Goal: Contribute content: Add original content to the website for others to see

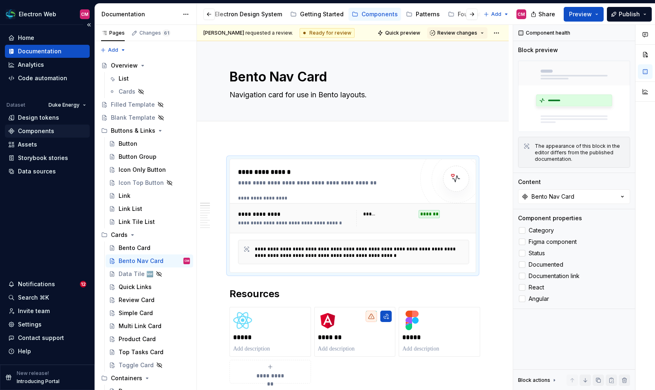
scroll to position [39, 0]
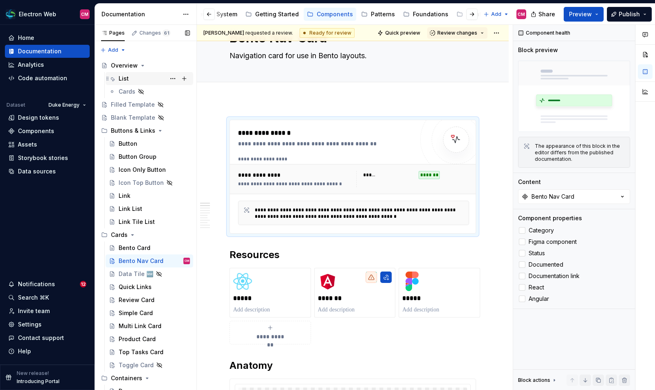
click at [122, 82] on div "List" at bounding box center [124, 79] width 10 height 8
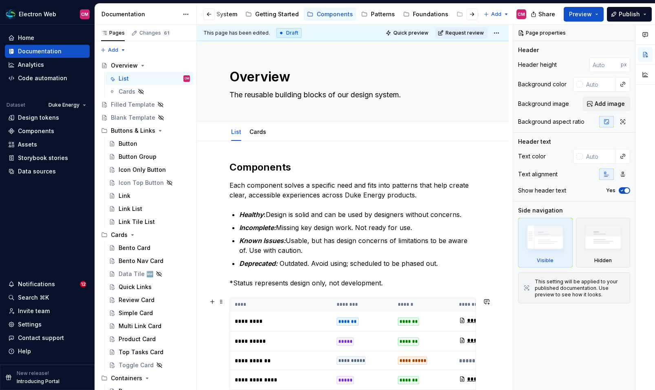
click at [320, 328] on td "*********" at bounding box center [281, 322] width 102 height 20
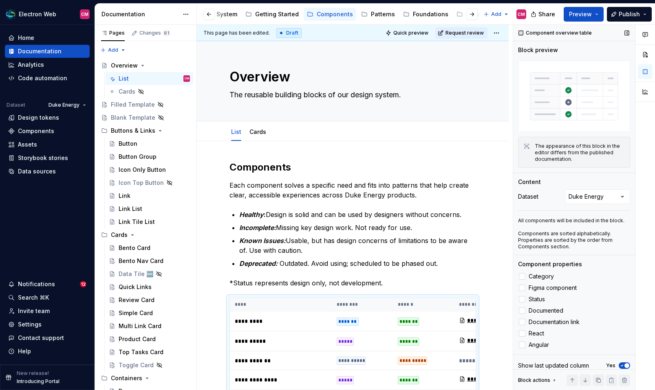
scroll to position [7, 0]
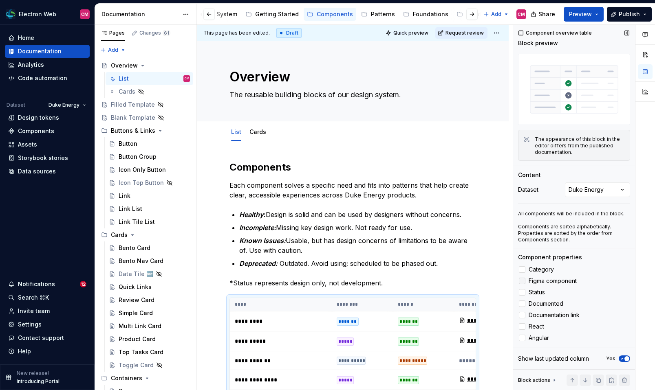
click at [524, 280] on div at bounding box center [522, 281] width 7 height 7
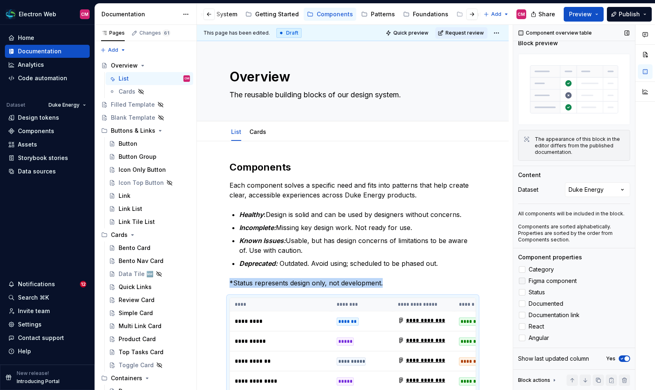
scroll to position [273, 0]
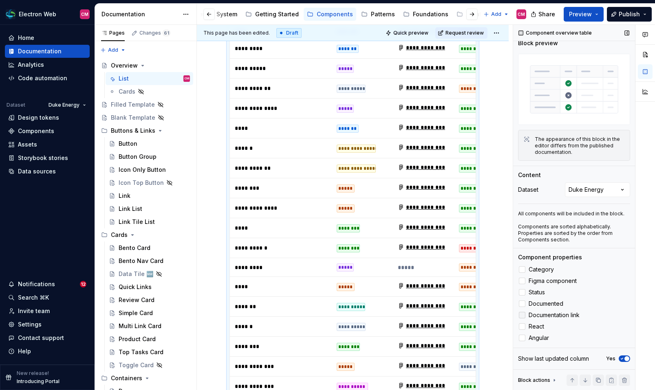
click at [522, 315] on icon at bounding box center [522, 315] width 0 height 0
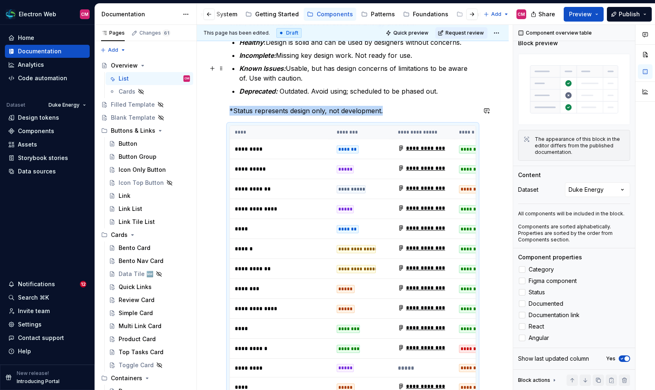
scroll to position [0, 0]
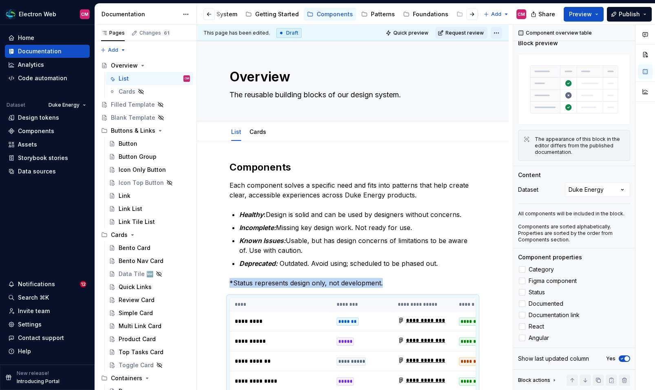
click at [496, 33] on html "Electron Web CM Home Documentation Analytics Code automation Dataset Duke Energ…" at bounding box center [327, 195] width 655 height 390
click at [588, 16] on html "Electron Web CM Home Documentation Analytics Code automation Dataset Duke Energ…" at bounding box center [327, 195] width 655 height 390
click at [597, 15] on button "Preview" at bounding box center [584, 14] width 40 height 15
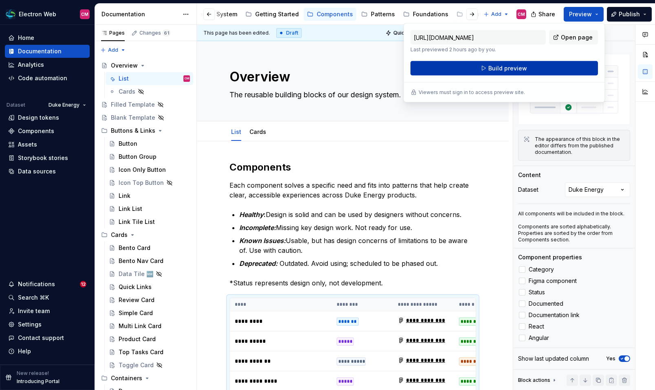
click at [552, 73] on button "Build preview" at bounding box center [503, 68] width 187 height 15
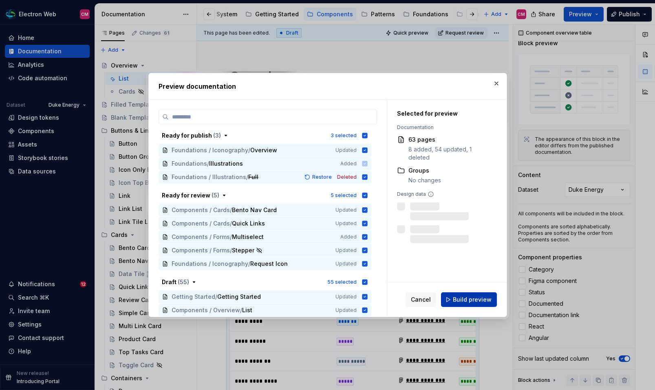
click at [468, 301] on span "Build preview" at bounding box center [472, 300] width 39 height 8
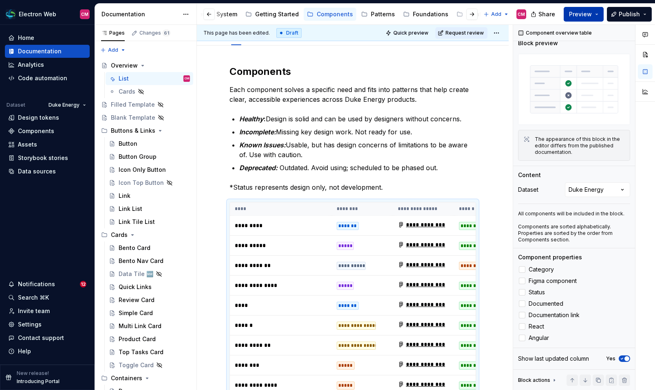
click at [598, 13] on button "Preview" at bounding box center [584, 14] width 40 height 15
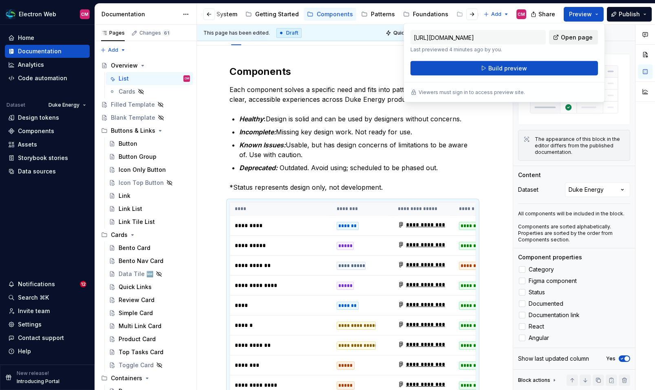
click at [569, 39] on span "Open page" at bounding box center [577, 37] width 32 height 8
click at [372, 128] on p "Incomplete: Missing key design work. Not ready for use." at bounding box center [357, 132] width 237 height 10
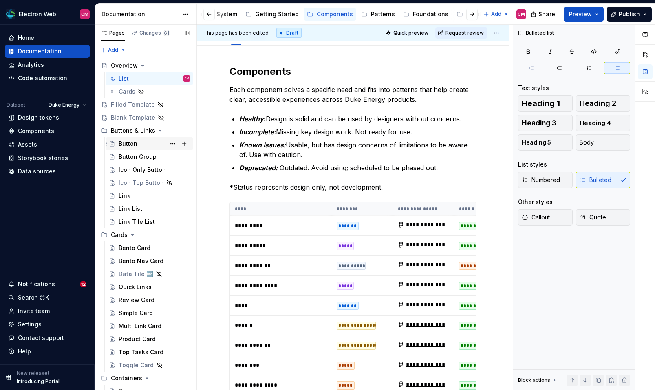
click at [132, 143] on div "Button" at bounding box center [128, 144] width 19 height 8
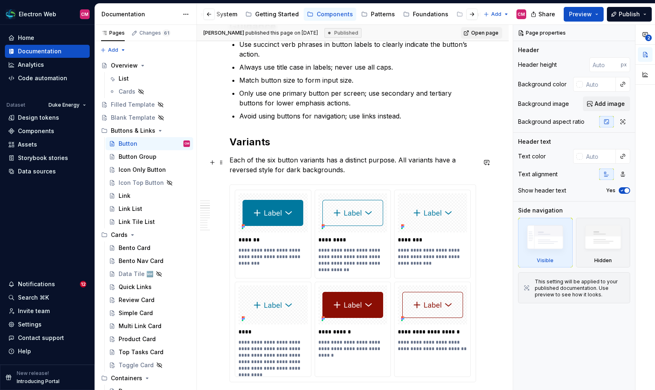
scroll to position [702, 0]
type textarea "*"
click at [247, 333] on p "****" at bounding box center [273, 331] width 71 height 8
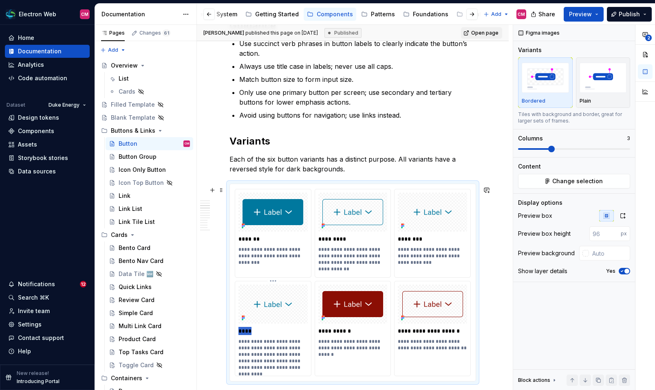
click at [247, 333] on p "****" at bounding box center [273, 331] width 71 height 8
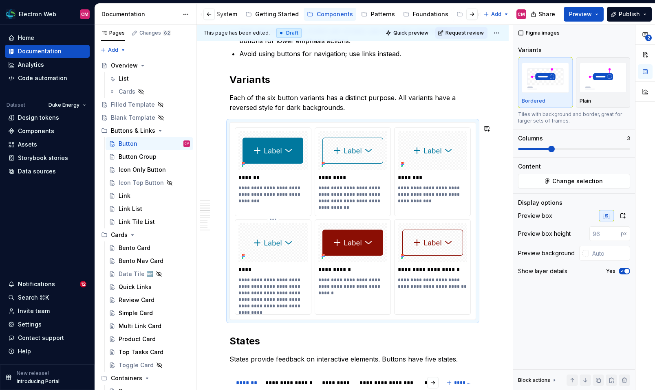
scroll to position [767, 0]
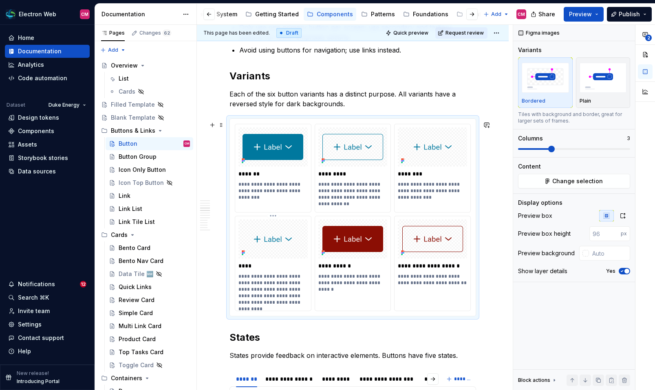
type textarea "*"
click at [269, 284] on p "**********" at bounding box center [273, 289] width 71 height 33
click at [271, 304] on p "**********" at bounding box center [273, 289] width 71 height 33
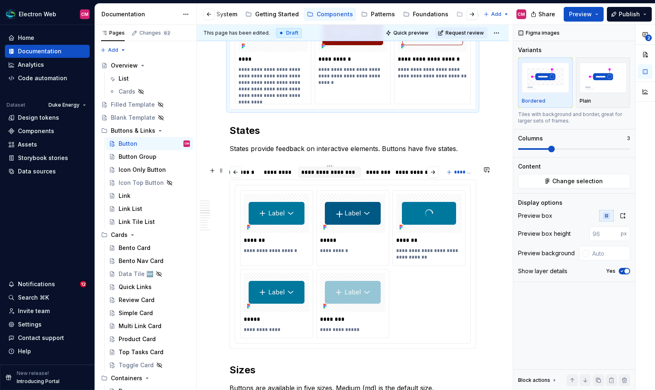
scroll to position [0, 64]
click at [377, 174] on div "********" at bounding box center [370, 172] width 21 height 8
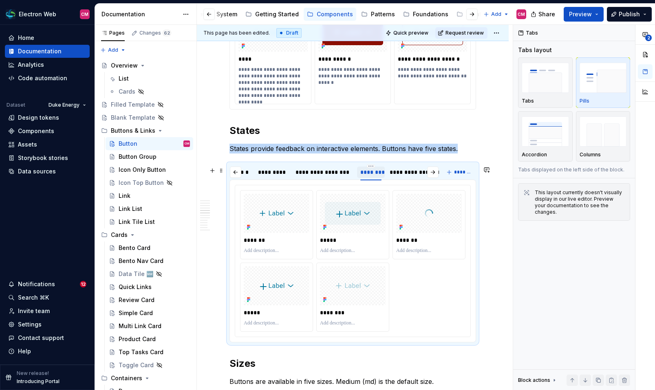
click at [377, 174] on div "********" at bounding box center [370, 172] width 21 height 8
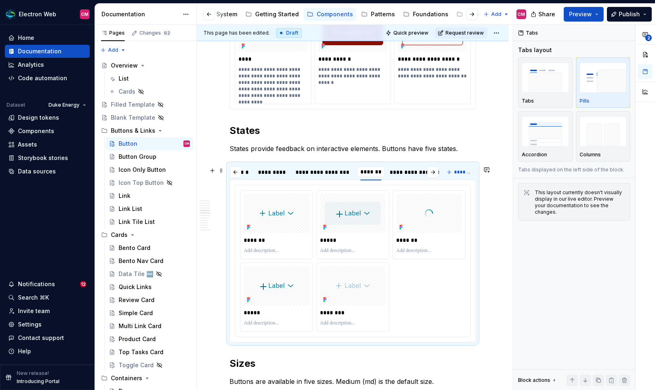
click at [377, 174] on input "********" at bounding box center [371, 172] width 28 height 15
click at [399, 174] on div "**********" at bounding box center [414, 172] width 48 height 8
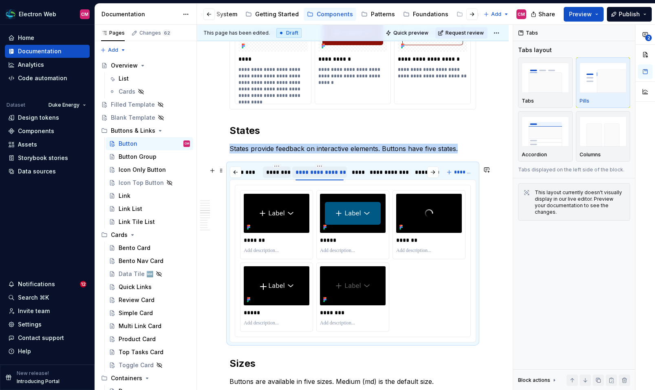
scroll to position [0, 167]
click at [348, 174] on div "****" at bounding box center [348, 172] width 10 height 8
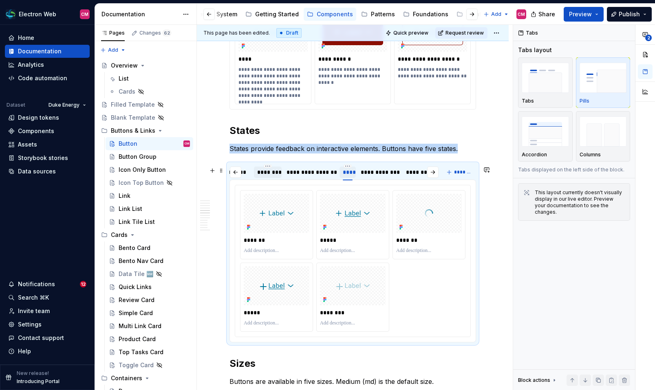
click at [348, 174] on div "****" at bounding box center [348, 172] width 10 height 8
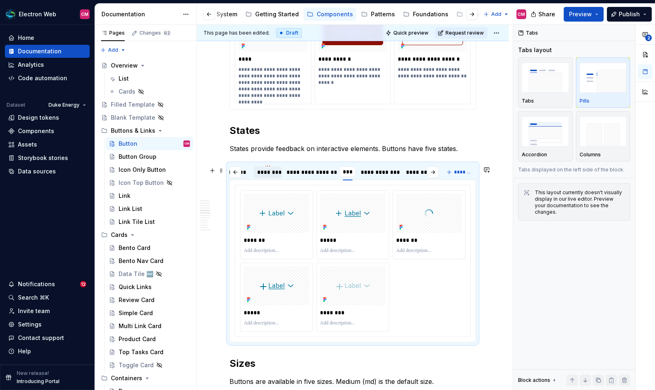
type input "****"
click at [368, 176] on div "**********" at bounding box center [381, 172] width 37 height 8
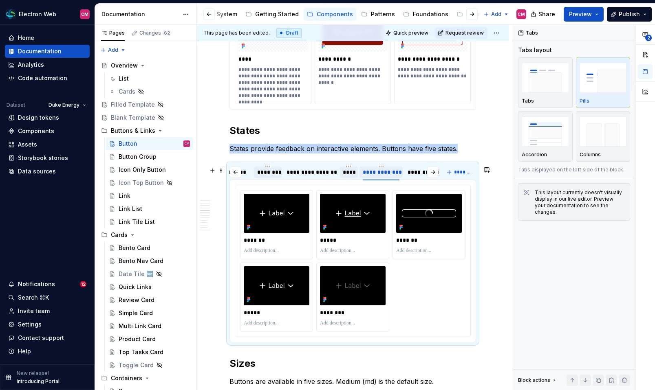
click at [368, 176] on div "**********" at bounding box center [381, 172] width 37 height 8
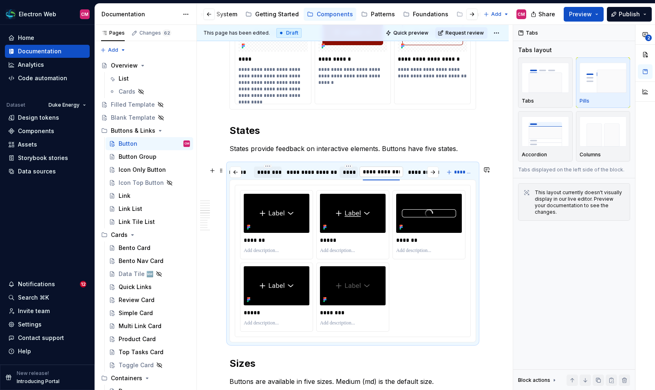
click at [366, 176] on input "**********" at bounding box center [381, 172] width 44 height 15
type input "**********"
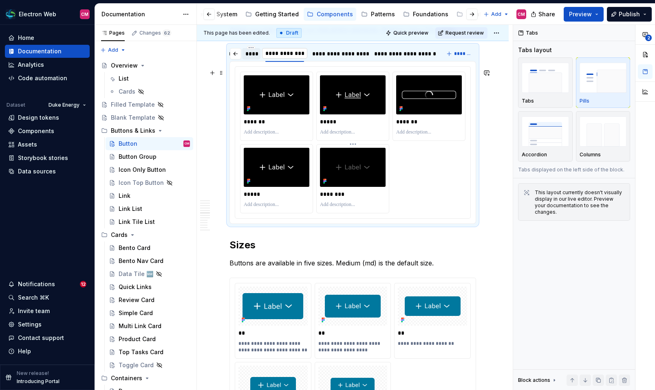
scroll to position [1111, 0]
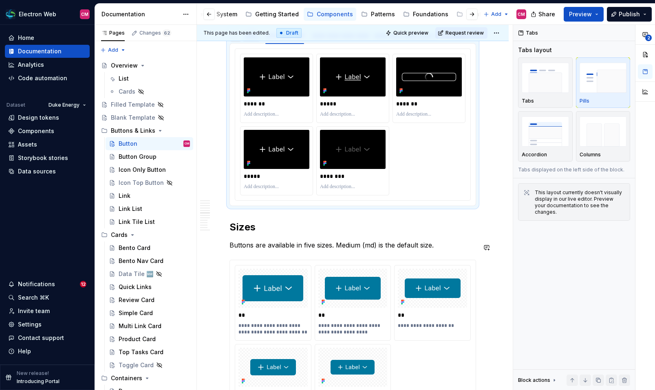
click at [336, 250] on p "Buttons are available in five sizes. Medium (md) is the default size." at bounding box center [352, 245] width 247 height 10
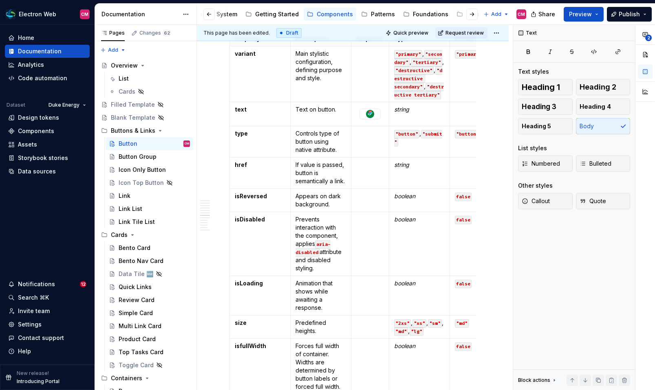
scroll to position [1536, 0]
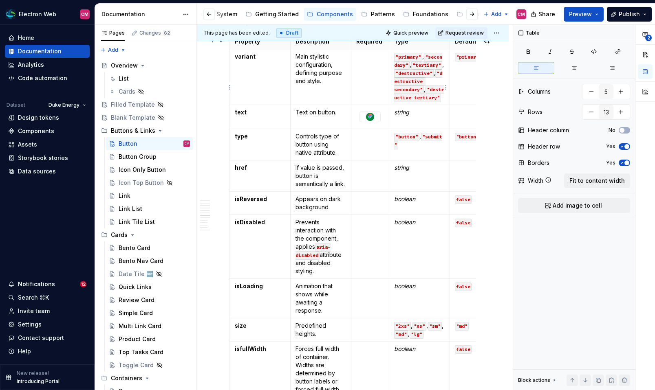
click at [428, 75] on p ""primary" , "secondary" , "tertiary" , "destructive" , "destructive secondary" …" at bounding box center [419, 77] width 51 height 49
click at [424, 70] on code ""tertiary"" at bounding box center [426, 65] width 31 height 9
click at [491, 58] on button "button" at bounding box center [488, 60] width 11 height 11
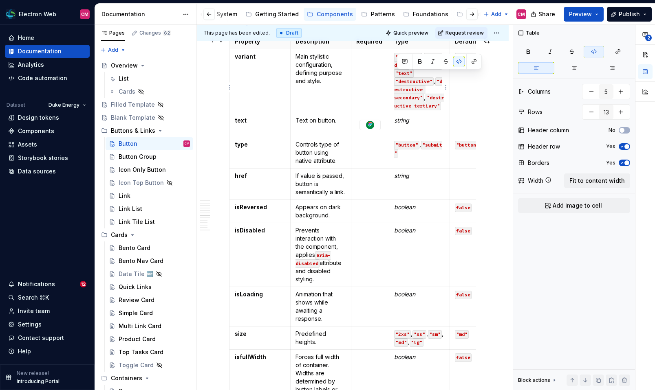
click at [434, 84] on code ""destructive"" at bounding box center [414, 81] width 40 height 9
click at [414, 74] on code "”text”" at bounding box center [404, 73] width 20 height 9
click at [396, 78] on code ""text”" at bounding box center [404, 73] width 20 height 9
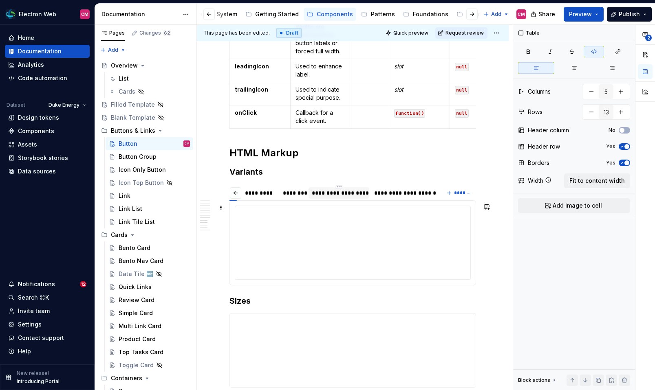
scroll to position [0, 0]
click at [316, 197] on div "********" at bounding box center [313, 193] width 21 height 8
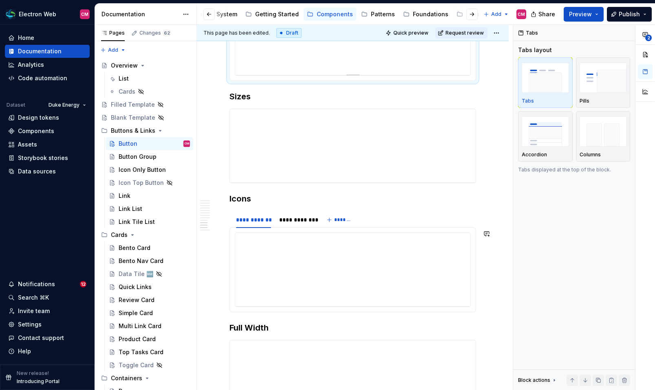
scroll to position [2092, 0]
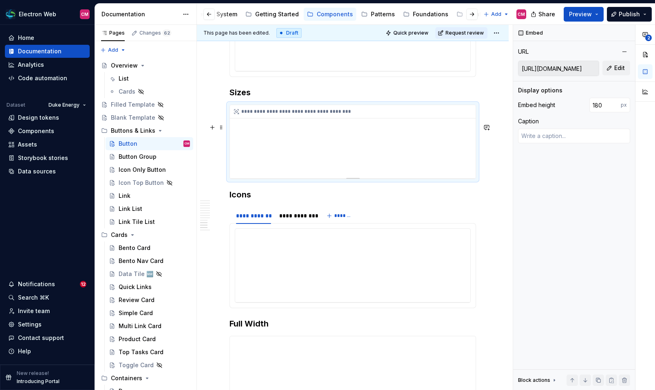
click at [354, 179] on div "**********" at bounding box center [353, 141] width 246 height 73
type textarea "*"
type input "256"
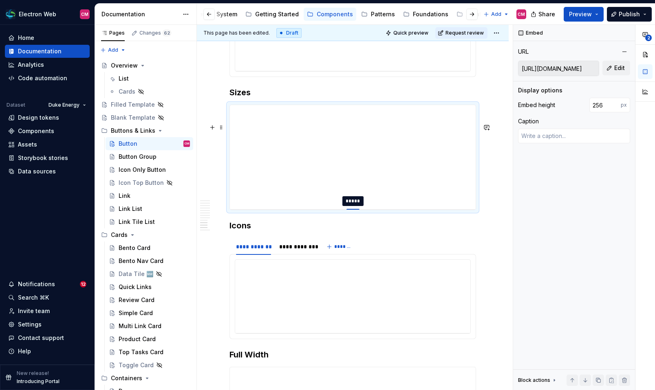
type textarea "*"
type input "257"
drag, startPoint x: 353, startPoint y: 197, endPoint x: 353, endPoint y: 228, distance: 31.0
type textarea "*"
type input "256"
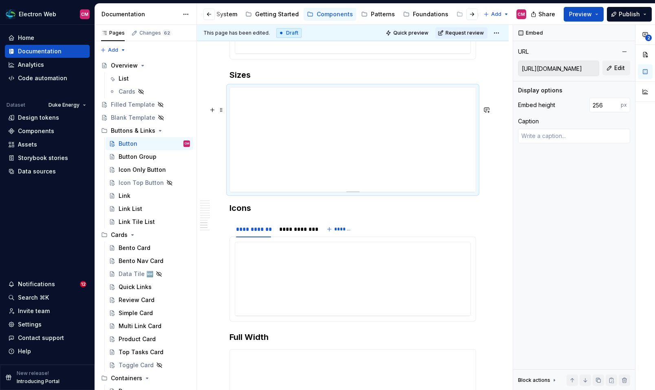
scroll to position [2125, 0]
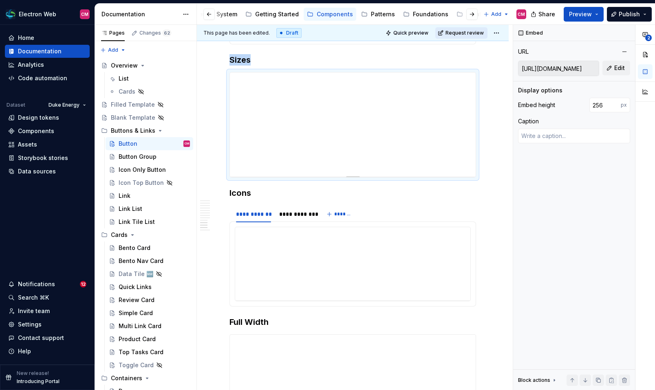
click at [470, 28] on button "Request review" at bounding box center [461, 32] width 52 height 11
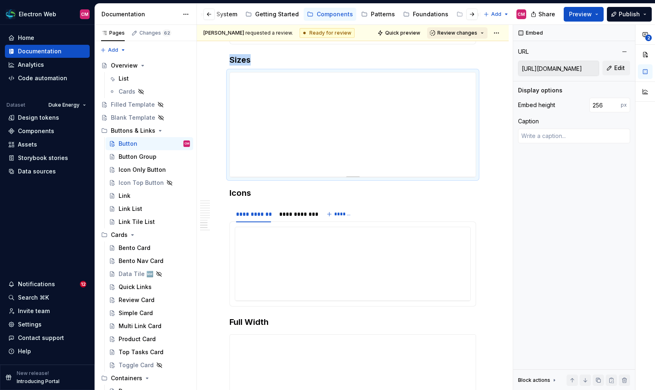
click at [467, 33] on span "Review changes" at bounding box center [457, 33] width 40 height 7
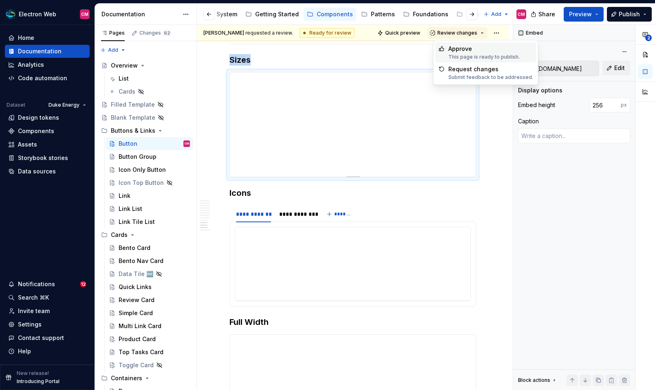
click at [464, 48] on div "Approve" at bounding box center [483, 49] width 71 height 8
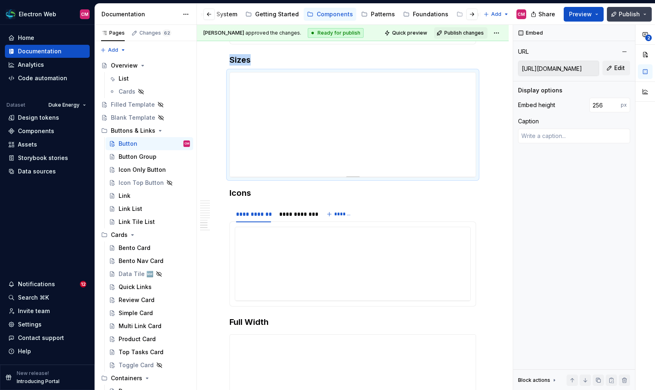
click at [624, 14] on span "Publish" at bounding box center [629, 14] width 21 height 8
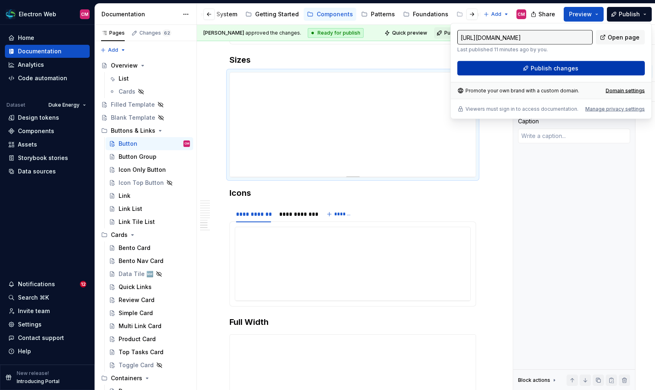
click at [545, 68] on span "Publish changes" at bounding box center [555, 68] width 48 height 8
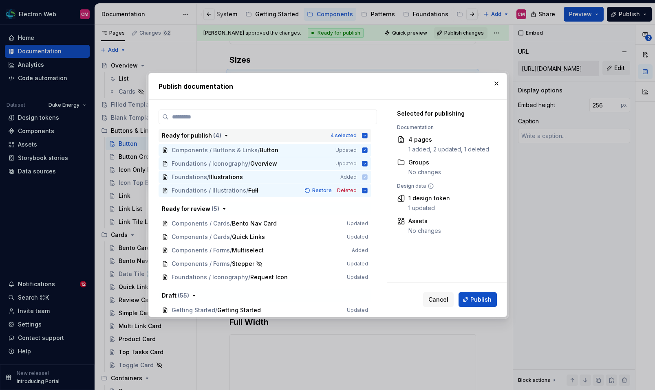
click at [368, 136] on icon "button" at bounding box center [365, 135] width 7 height 7
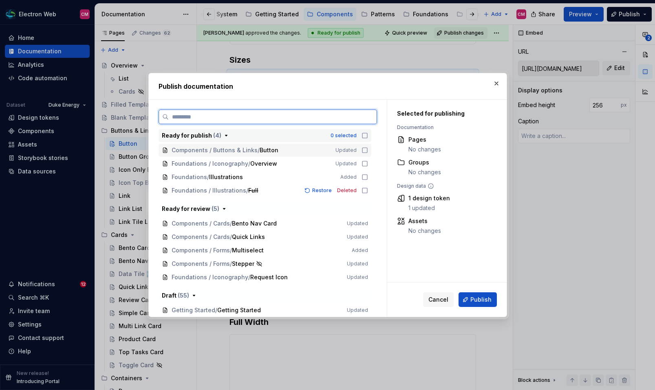
click at [369, 146] on div "Components / Buttons & Links / Button Updated" at bounding box center [265, 150] width 213 height 13
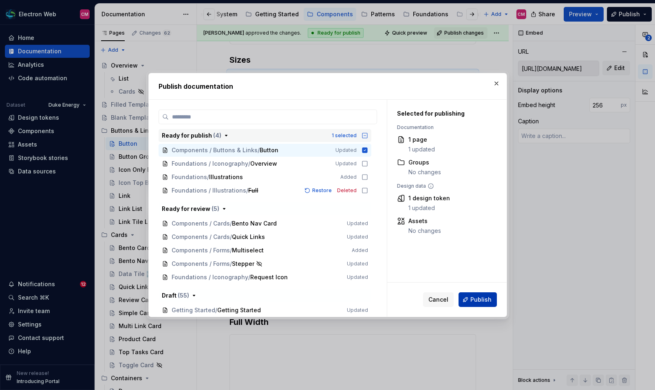
click at [474, 303] on span "Publish" at bounding box center [480, 300] width 21 height 8
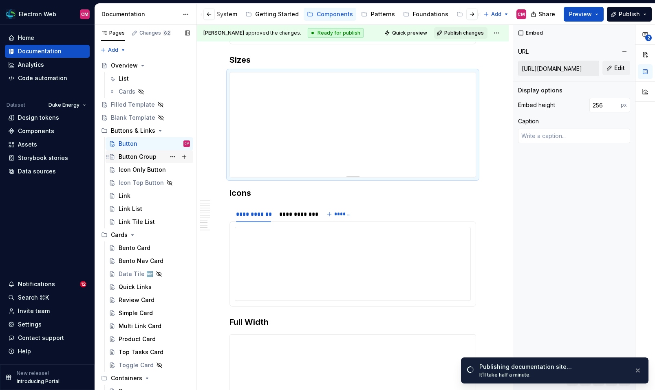
click at [124, 159] on div "Button Group" at bounding box center [138, 157] width 38 height 8
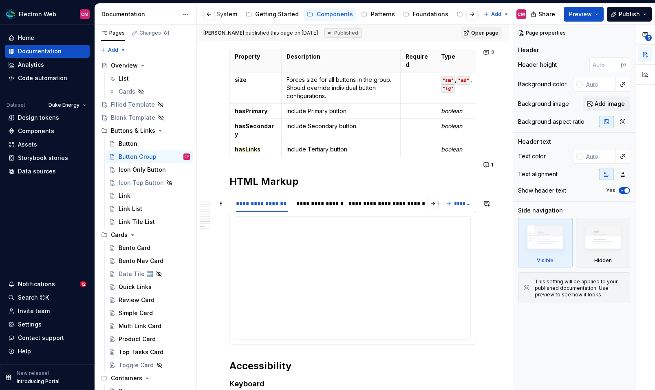
scroll to position [1896, 0]
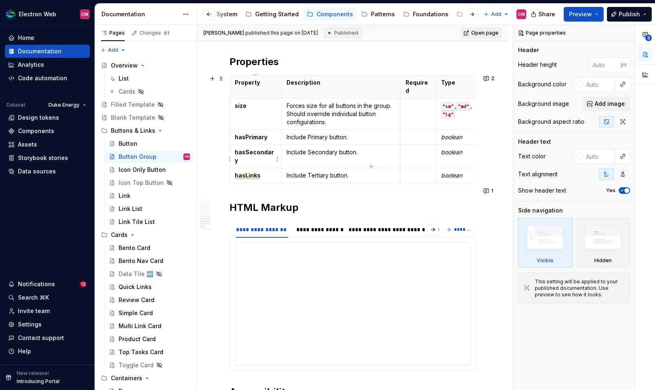
click at [243, 172] on span "hasLinks" at bounding box center [248, 175] width 26 height 7
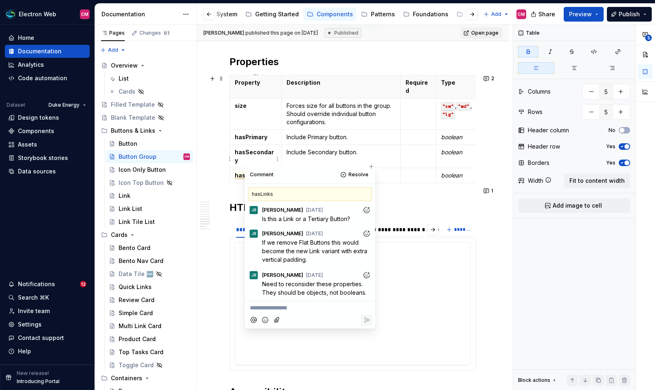
click at [263, 172] on p "hasLinks" at bounding box center [256, 176] width 42 height 8
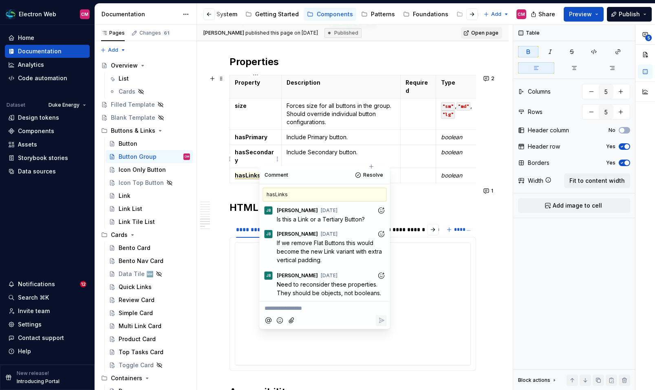
click at [265, 172] on p "hasLinks" at bounding box center [256, 176] width 42 height 8
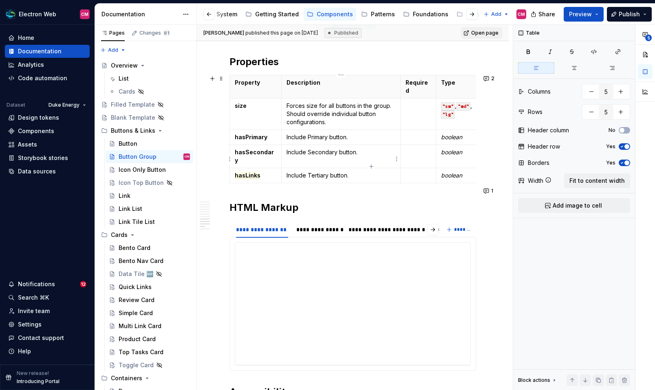
click at [299, 172] on p "Include Tertiary button." at bounding box center [341, 176] width 109 height 8
click at [251, 172] on span "hasLinks" at bounding box center [248, 175] width 26 height 7
click at [330, 172] on p "Include Tertiary button." at bounding box center [341, 176] width 109 height 8
click at [357, 172] on p "Include Tertiary button." at bounding box center [341, 176] width 109 height 8
click at [326, 172] on p "Include Tertiary button." at bounding box center [341, 176] width 109 height 8
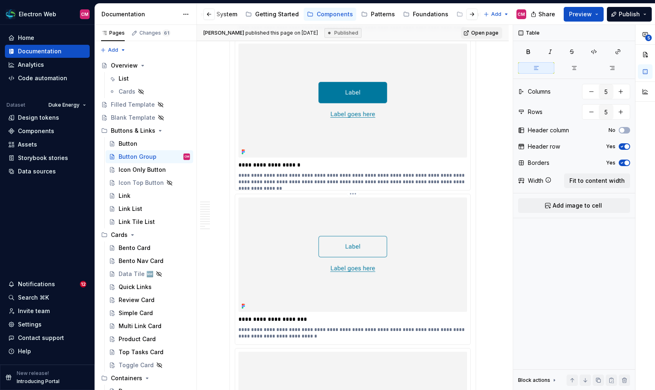
scroll to position [882, 0]
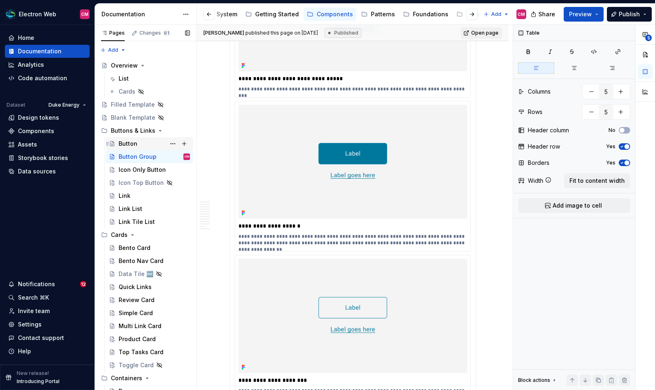
click at [130, 147] on div "Button" at bounding box center [128, 144] width 19 height 8
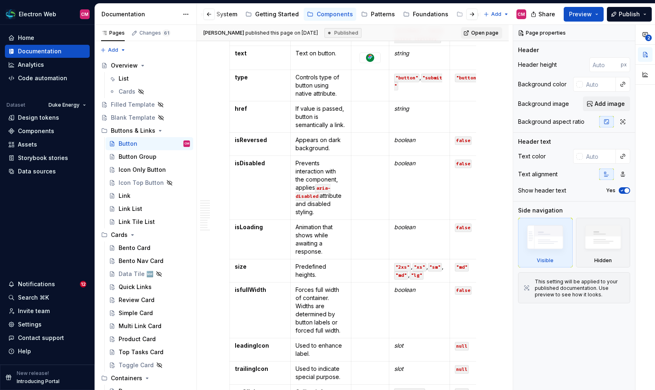
scroll to position [1605, 0]
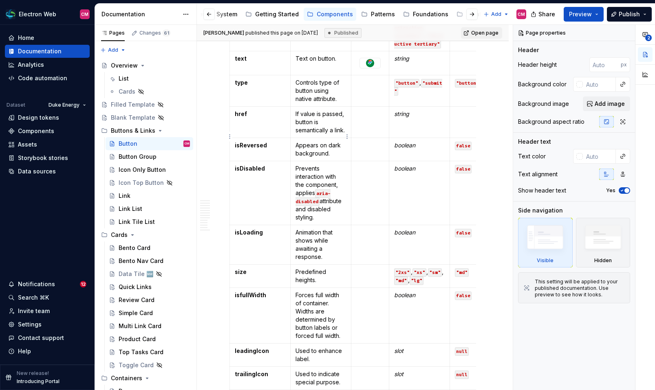
type textarea "*"
click at [318, 134] on p "If value is passed, button is semantically a link." at bounding box center [320, 122] width 51 height 24
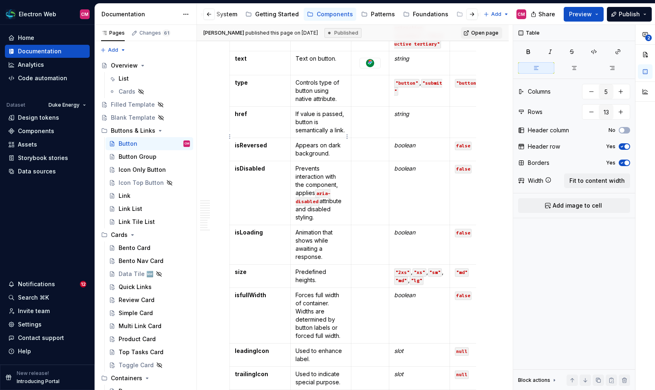
click at [298, 126] on p "If value is passed, button is semantically a link." at bounding box center [320, 122] width 51 height 24
click at [312, 134] on p "If value is passed, button is semantically a link." at bounding box center [320, 122] width 51 height 24
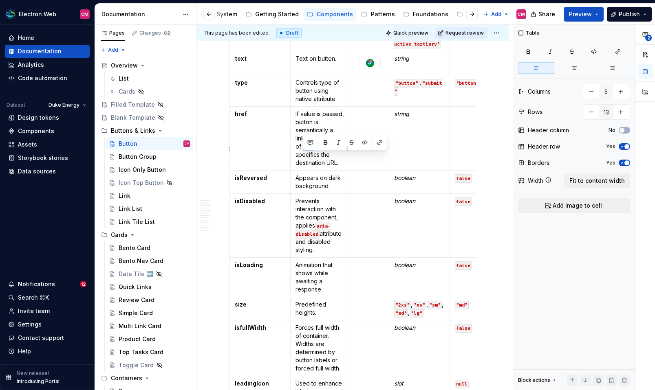
drag, startPoint x: 303, startPoint y: 156, endPoint x: 312, endPoint y: 157, distance: 9.0
click at [312, 157] on p "If value is passed, button is semantically a link. An attribute of <a> that spe…" at bounding box center [320, 138] width 51 height 57
click at [364, 143] on button "button" at bounding box center [364, 142] width 11 height 11
click at [327, 165] on p "If value is passed, button is semantically a link. An attribute of <a> that spe…" at bounding box center [320, 138] width 51 height 57
click at [340, 167] on p "If value is passed, button is semantically a link. An attribute of <a> that spe…" at bounding box center [320, 138] width 51 height 57
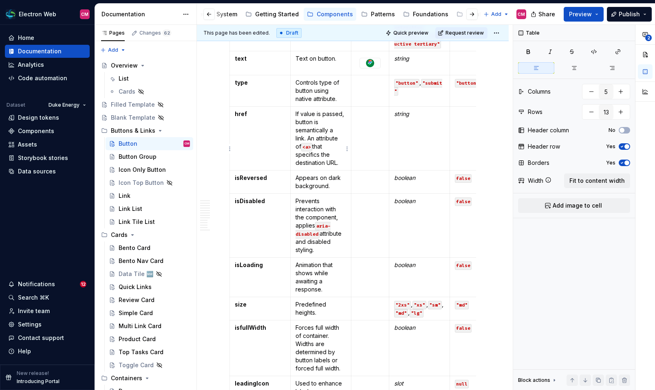
click at [310, 148] on p "If value is passed, button is semantically a link. An attribute of <a> that spe…" at bounding box center [320, 138] width 51 height 57
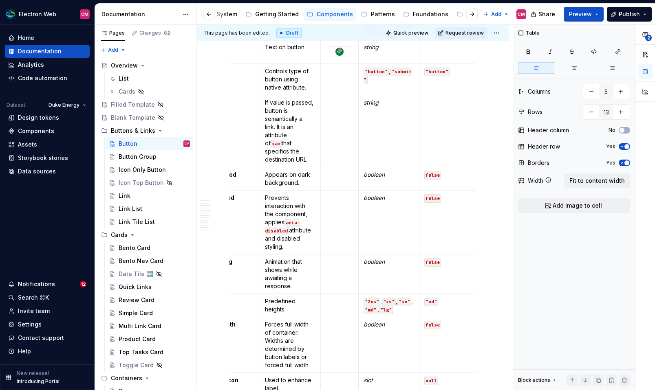
scroll to position [0, 0]
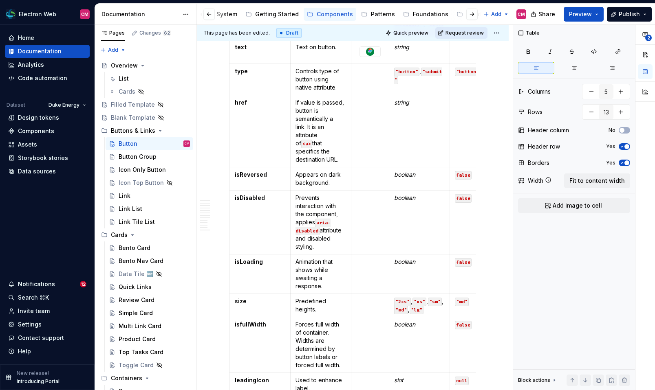
click at [477, 31] on span "Request review" at bounding box center [464, 33] width 38 height 7
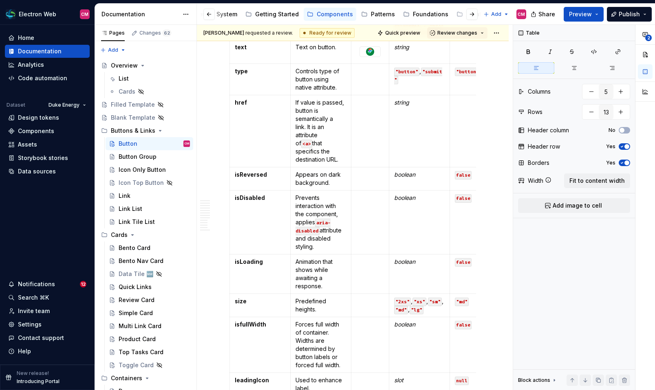
click at [477, 31] on span "Review changes" at bounding box center [457, 33] width 40 height 7
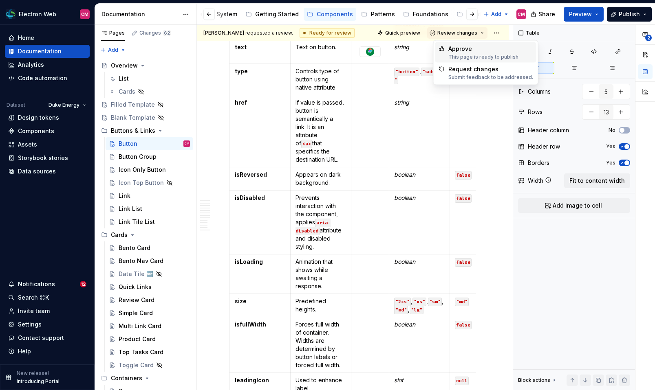
click at [461, 48] on div "Approve" at bounding box center [483, 49] width 71 height 8
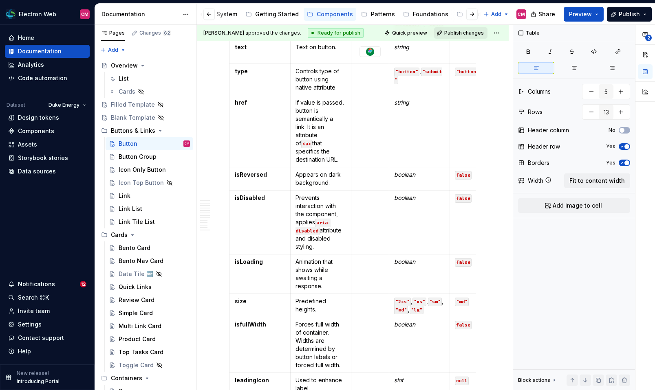
click at [477, 32] on span "Publish changes" at bounding box center [464, 33] width 40 height 7
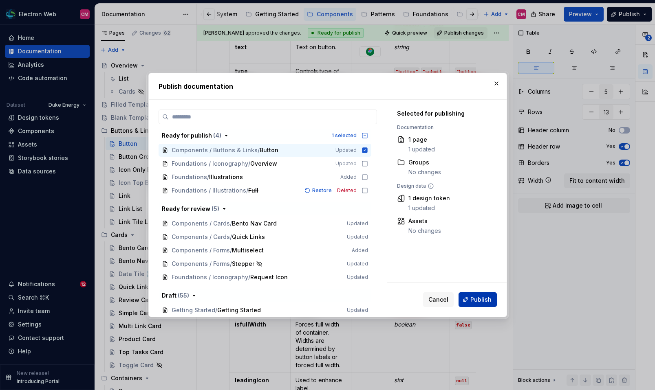
click at [478, 299] on span "Publish" at bounding box center [480, 300] width 21 height 8
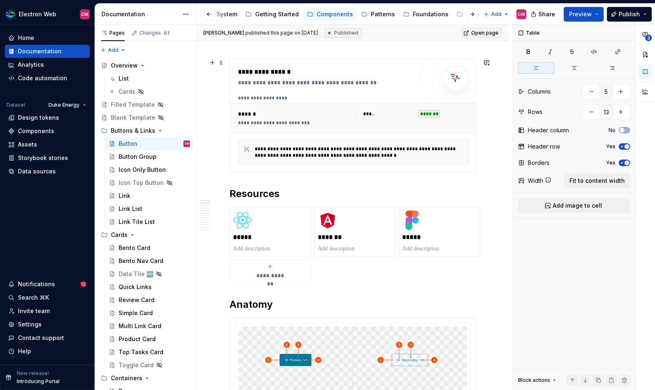
scroll to position [165, 0]
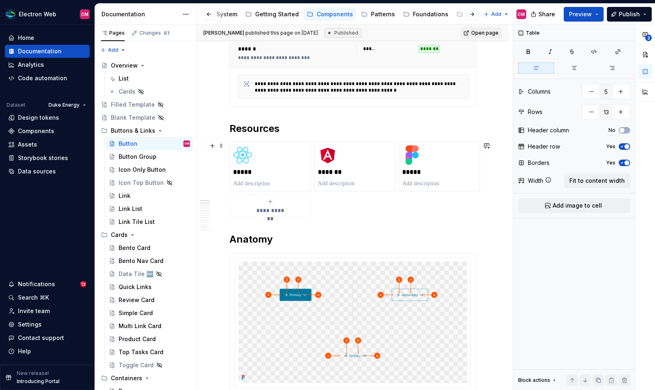
click at [321, 204] on div "**********" at bounding box center [352, 180] width 247 height 77
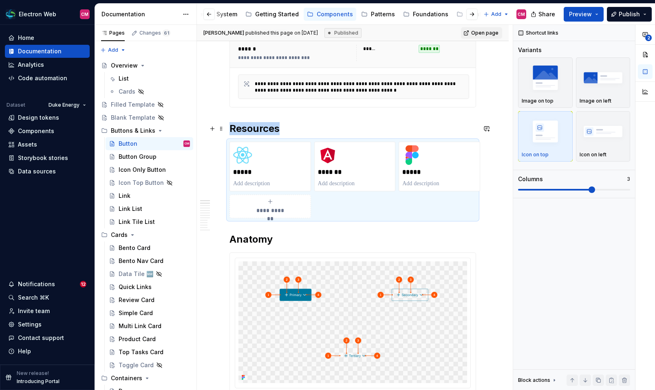
click at [284, 134] on h2 "Resources" at bounding box center [352, 128] width 247 height 13
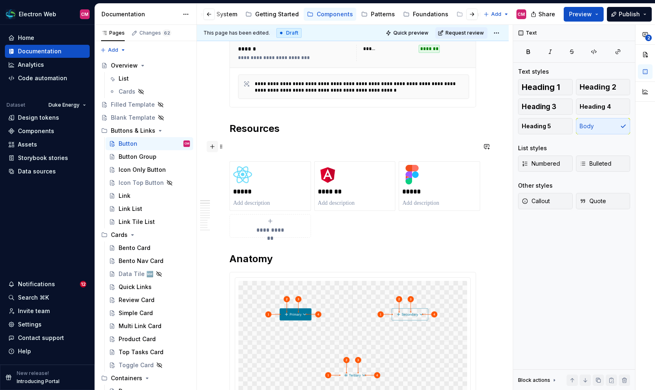
click at [211, 147] on button "button" at bounding box center [212, 146] width 11 height 11
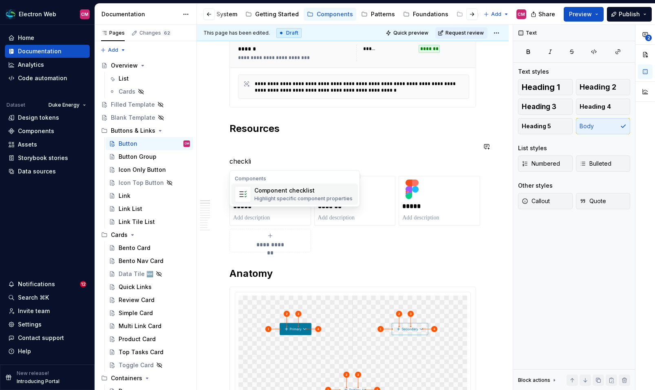
click at [325, 192] on div "Component checklist" at bounding box center [303, 191] width 98 height 8
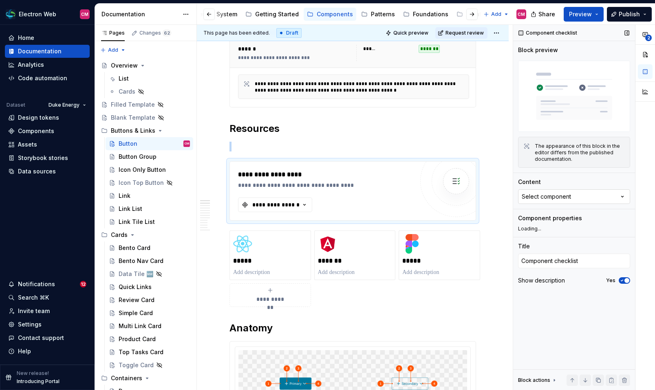
click at [551, 195] on div "Select component" at bounding box center [546, 197] width 49 height 8
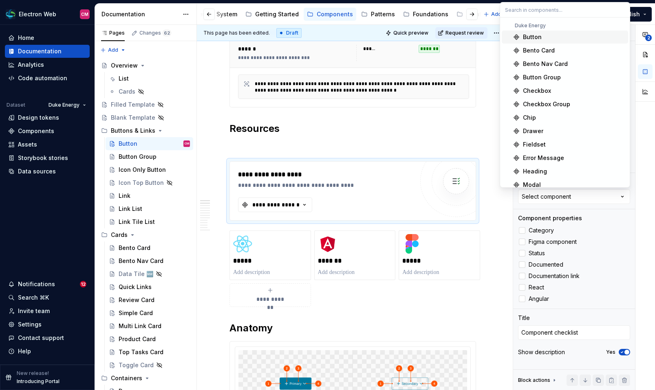
click at [555, 41] on span "Button" at bounding box center [565, 37] width 126 height 13
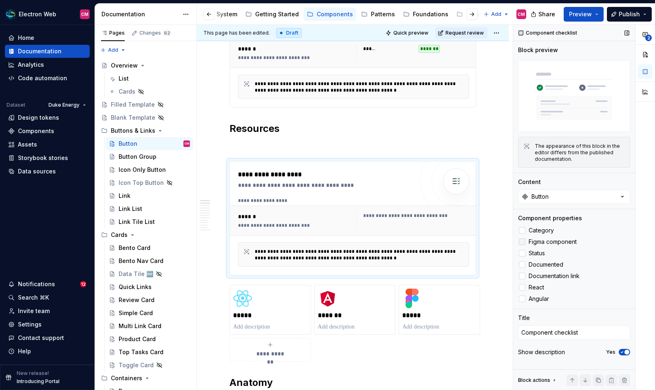
click at [523, 243] on div at bounding box center [522, 242] width 7 height 7
click at [522, 288] on div at bounding box center [522, 287] width 7 height 7
click at [522, 293] on div "Category Figma component Status Documented Documentation link React Angular" at bounding box center [574, 265] width 112 height 78
click at [522, 300] on div at bounding box center [522, 299] width 7 height 7
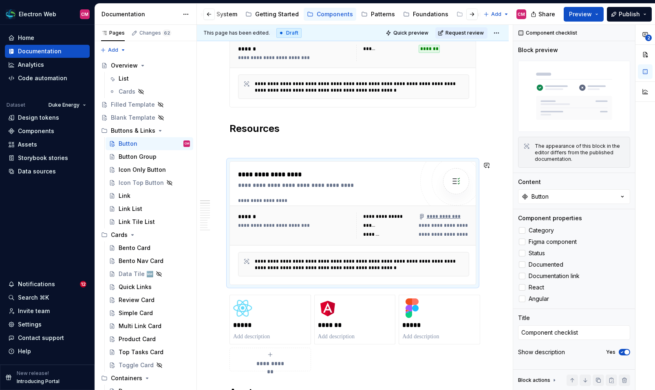
click at [294, 151] on p at bounding box center [352, 147] width 247 height 10
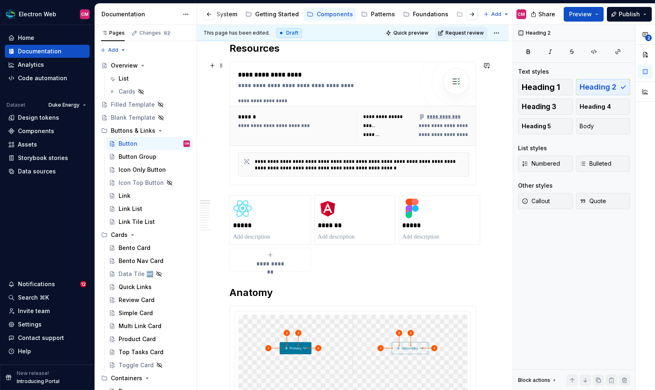
scroll to position [251, 0]
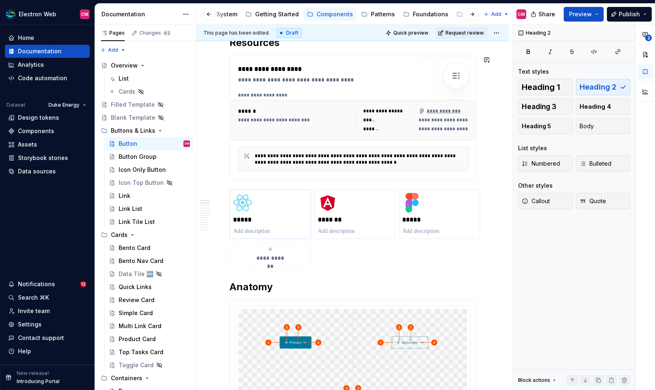
click at [270, 189] on html "Electron Web CM Home Documentation Analytics Code automation Dataset Duke Energ…" at bounding box center [327, 195] width 655 height 390
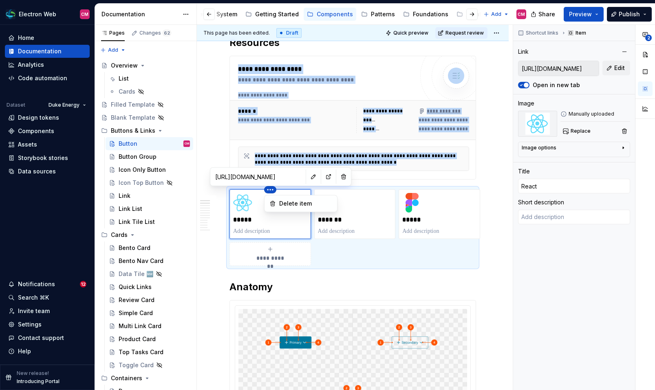
click at [613, 71] on div "**********" at bounding box center [584, 208] width 142 height 366
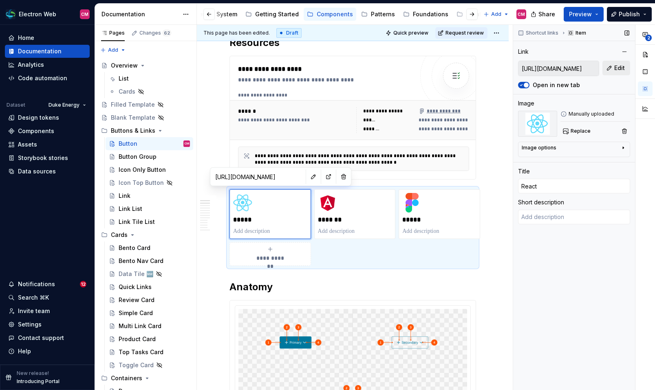
click at [614, 68] on span "Edit" at bounding box center [619, 68] width 11 height 8
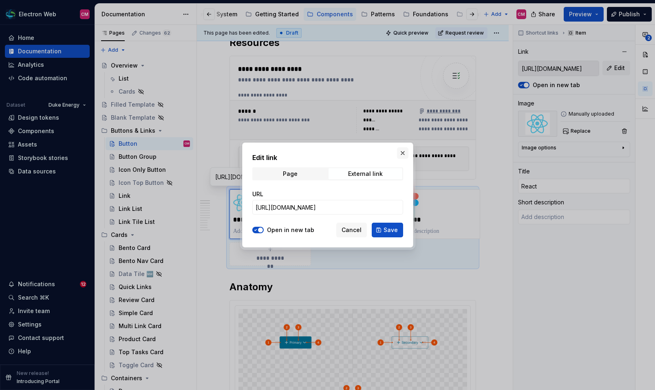
click at [401, 156] on button "button" at bounding box center [402, 153] width 11 height 11
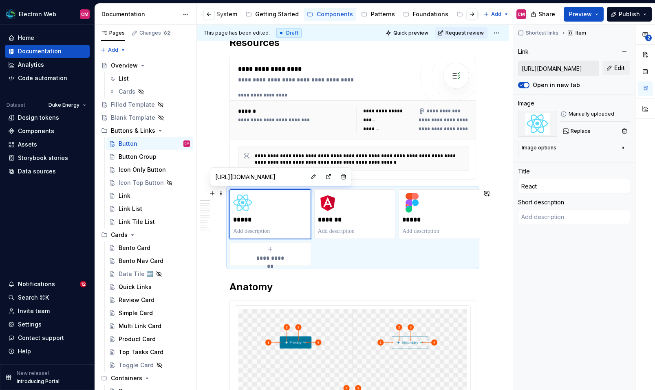
click at [359, 255] on div "**********" at bounding box center [352, 228] width 247 height 77
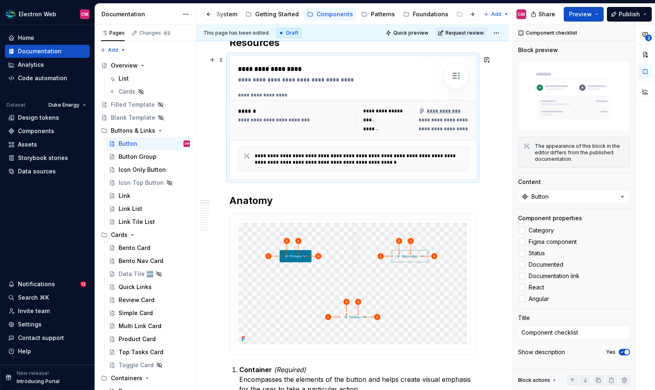
click at [352, 108] on div "******" at bounding box center [295, 111] width 115 height 8
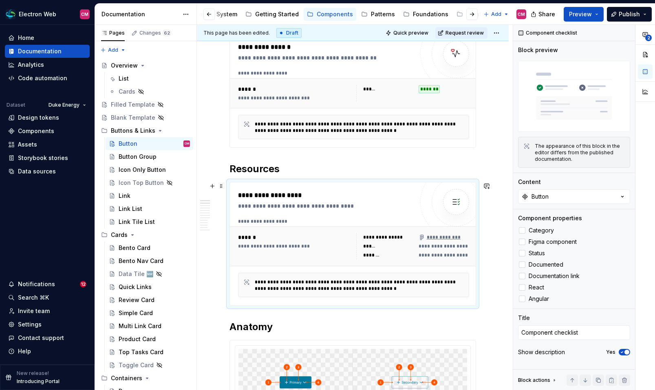
scroll to position [115, 0]
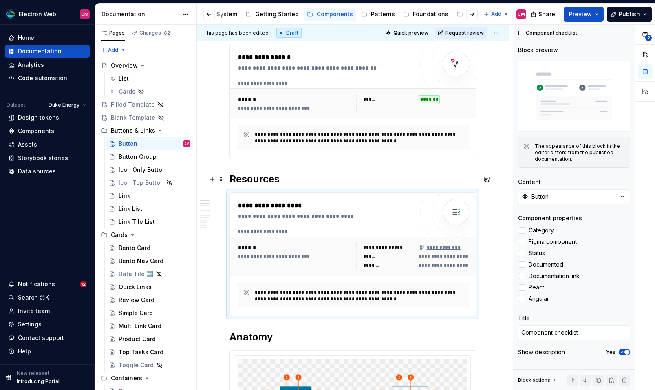
click at [265, 178] on h2 "Resources" at bounding box center [352, 179] width 247 height 13
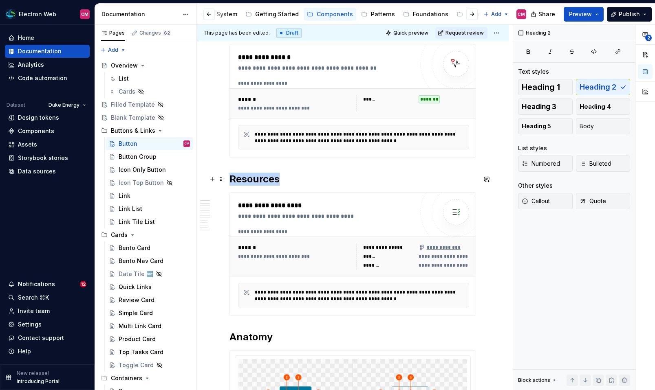
click at [265, 178] on h2 "Resources" at bounding box center [352, 179] width 247 height 13
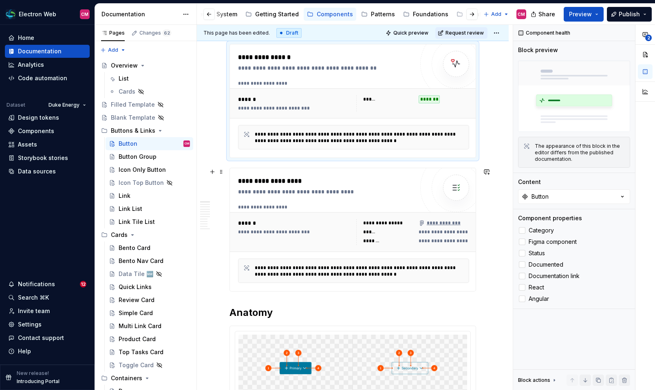
click at [273, 203] on div "**********" at bounding box center [326, 229] width 176 height 107
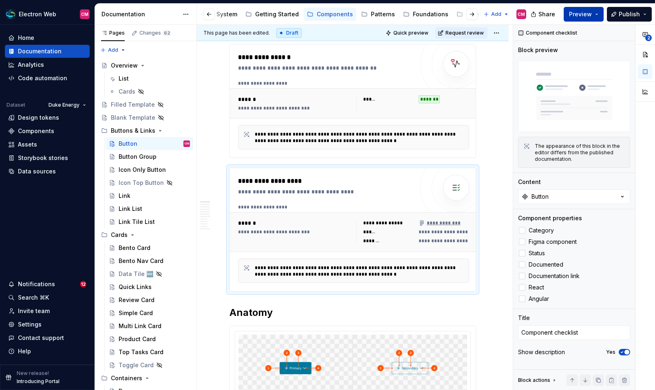
click at [582, 15] on span "Preview" at bounding box center [580, 14] width 23 height 8
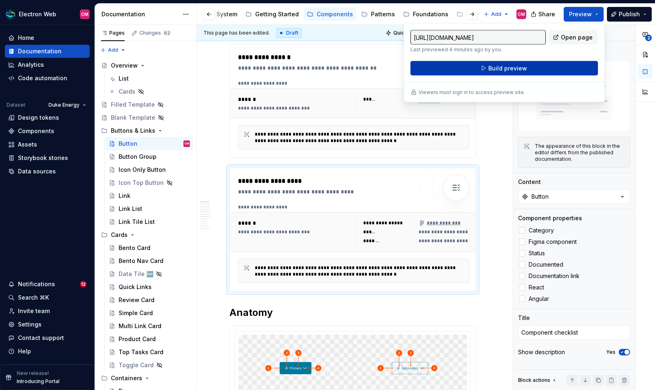
click at [544, 63] on button "Build preview" at bounding box center [503, 68] width 187 height 15
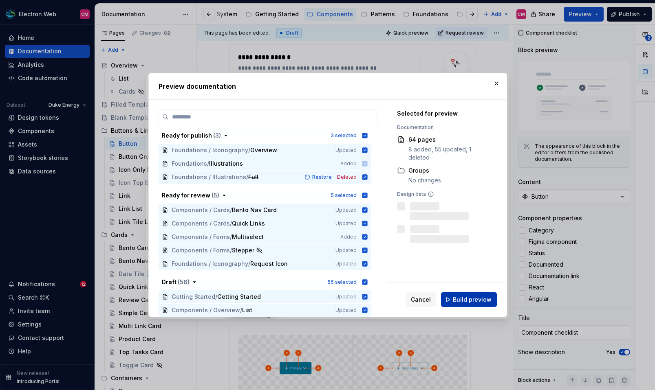
click at [457, 296] on span "Build preview" at bounding box center [472, 300] width 39 height 8
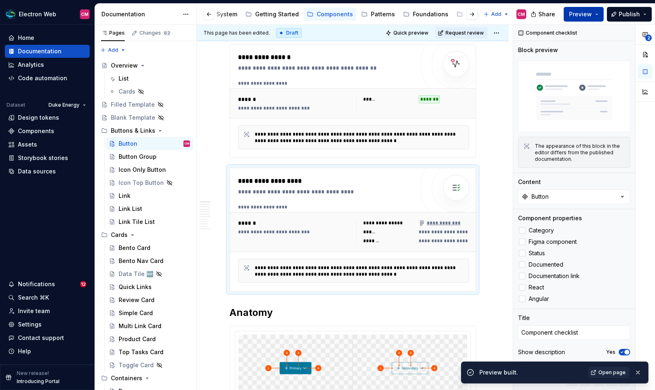
click at [597, 12] on button "Preview" at bounding box center [584, 14] width 40 height 15
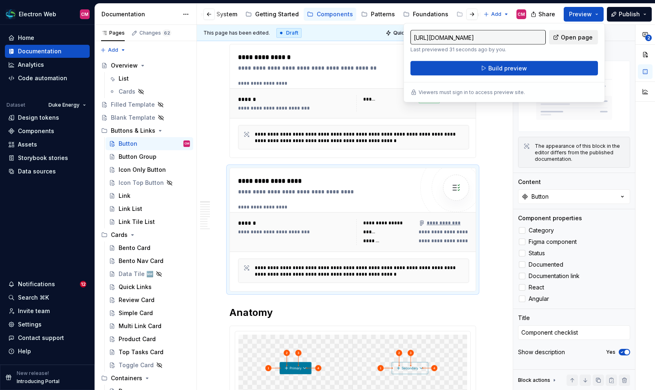
click at [573, 37] on span "Open page" at bounding box center [577, 37] width 32 height 8
click at [623, 353] on icon "button" at bounding box center [622, 352] width 7 height 5
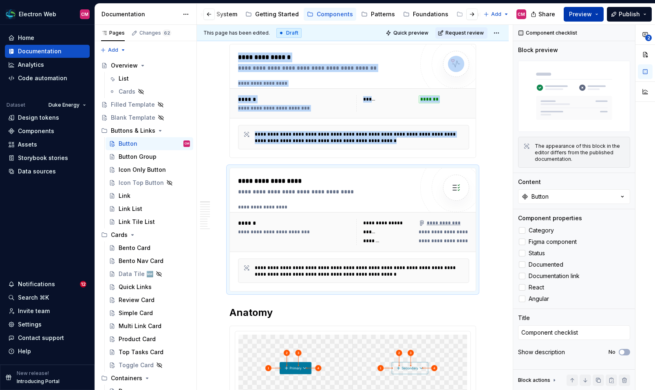
click at [589, 15] on span "Preview" at bounding box center [580, 14] width 23 height 8
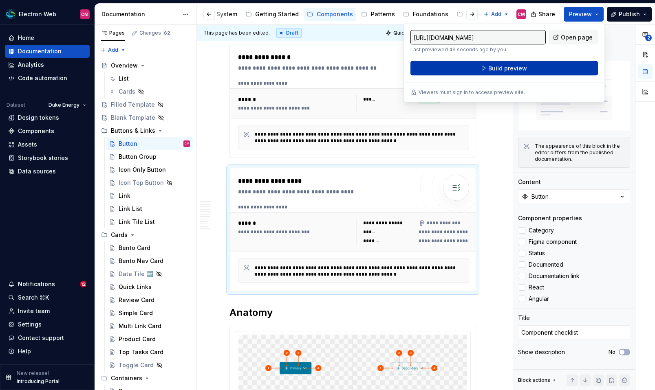
click at [545, 64] on button "Build preview" at bounding box center [503, 68] width 187 height 15
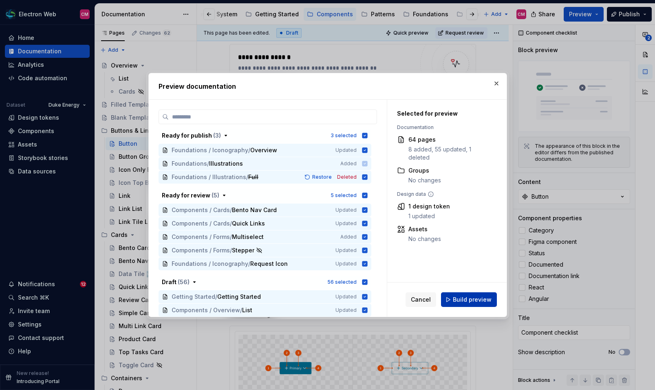
click at [465, 300] on span "Build preview" at bounding box center [472, 300] width 39 height 8
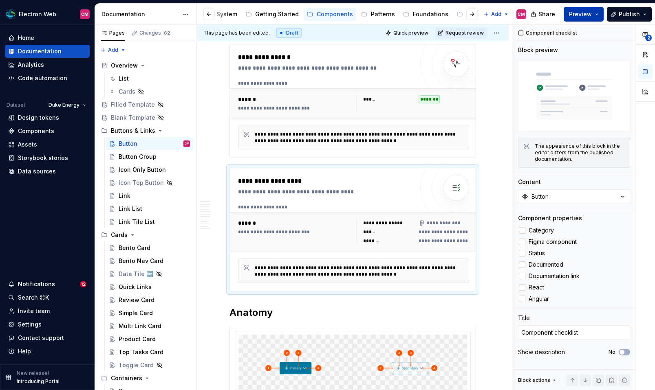
click at [599, 13] on button "Preview" at bounding box center [584, 14] width 40 height 15
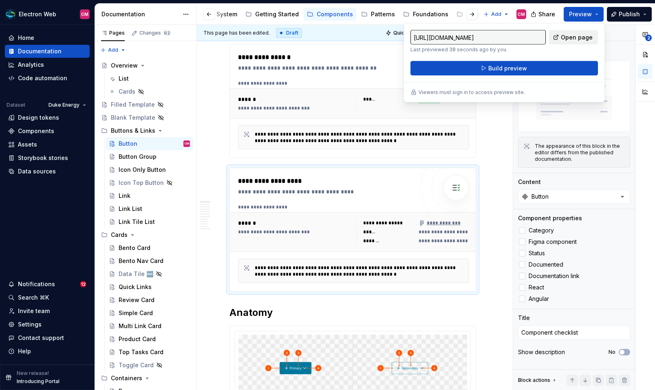
click at [572, 40] on span "Open page" at bounding box center [577, 37] width 32 height 8
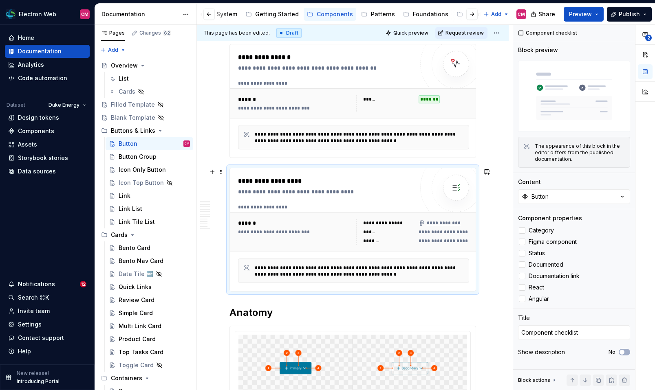
click at [310, 181] on div "**********" at bounding box center [328, 181] width 180 height 10
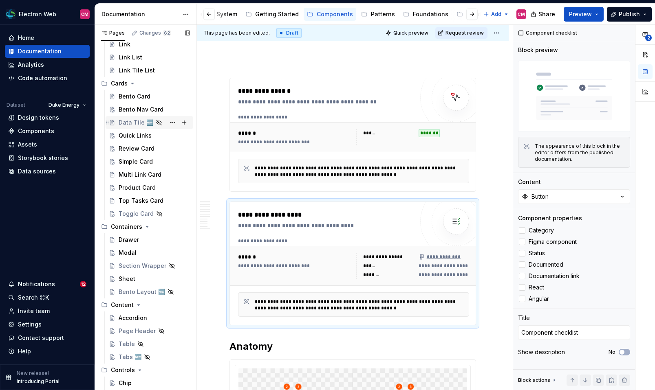
scroll to position [187, 0]
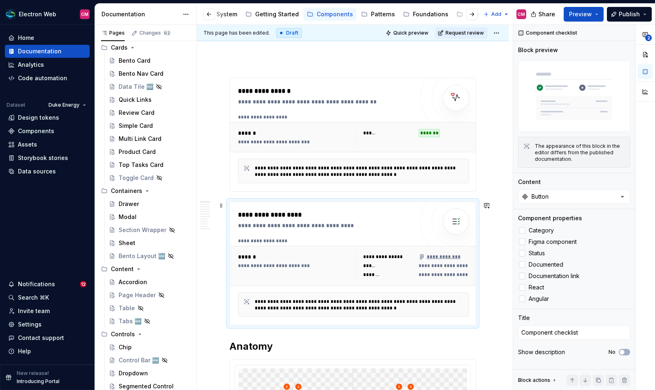
click at [270, 229] on div "**********" at bounding box center [328, 226] width 180 height 8
click at [145, 281] on div "Accordion" at bounding box center [133, 282] width 29 height 8
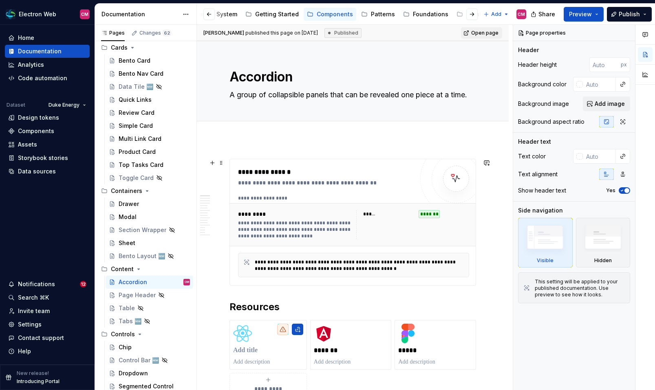
click at [298, 209] on div "**********" at bounding box center [354, 225] width 238 height 36
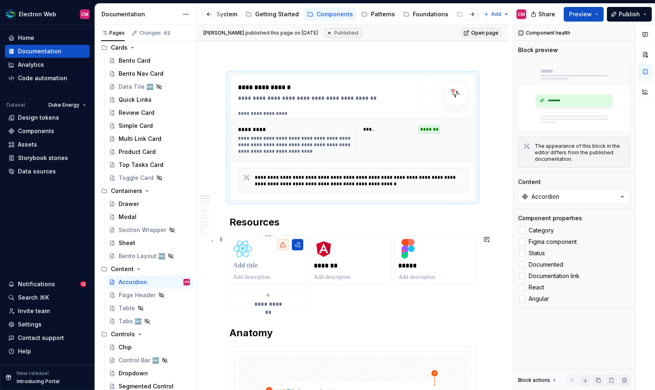
scroll to position [100, 0]
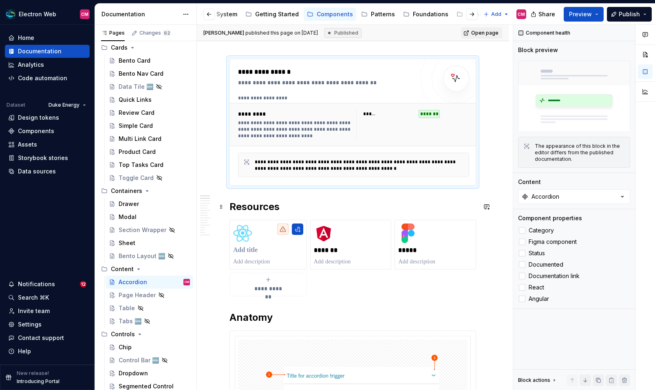
click at [287, 208] on h2 "Resources" at bounding box center [352, 207] width 247 height 13
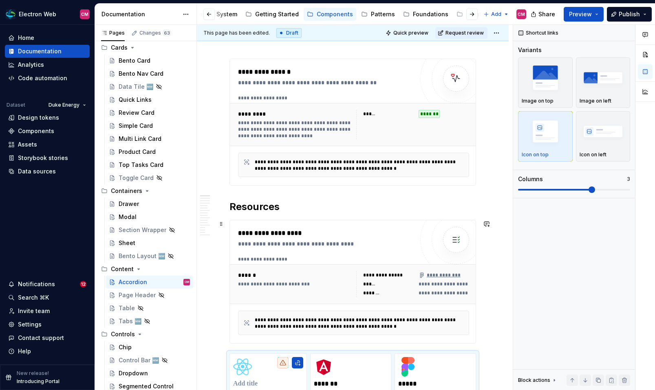
click at [300, 249] on div "**********" at bounding box center [326, 282] width 176 height 107
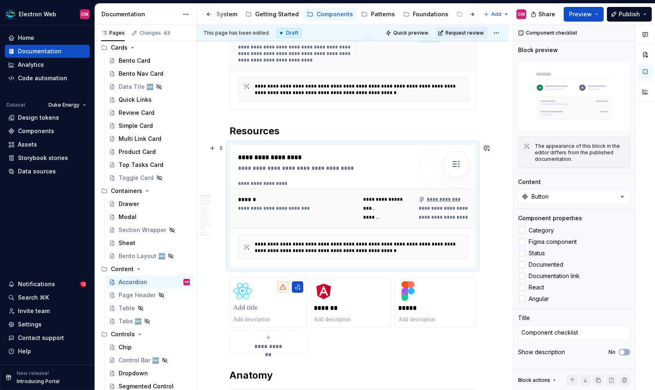
scroll to position [183, 0]
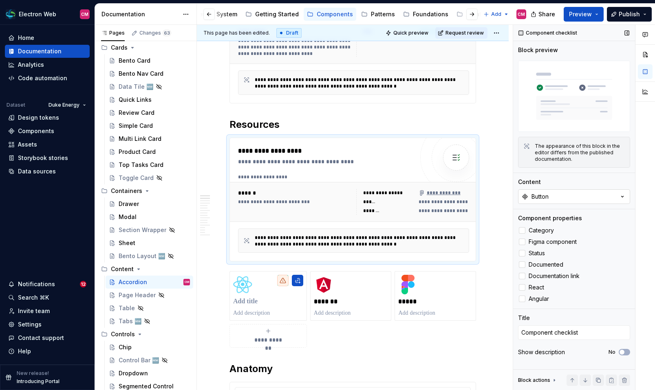
type textarea "*"
click at [547, 197] on div "Button" at bounding box center [539, 197] width 17 height 8
type input "accordio"
click at [529, 244] on div "Accordion" at bounding box center [537, 241] width 29 height 8
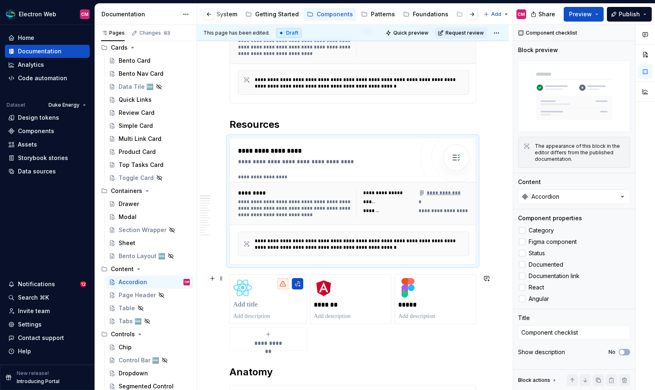
click at [350, 326] on div "**********" at bounding box center [352, 313] width 247 height 77
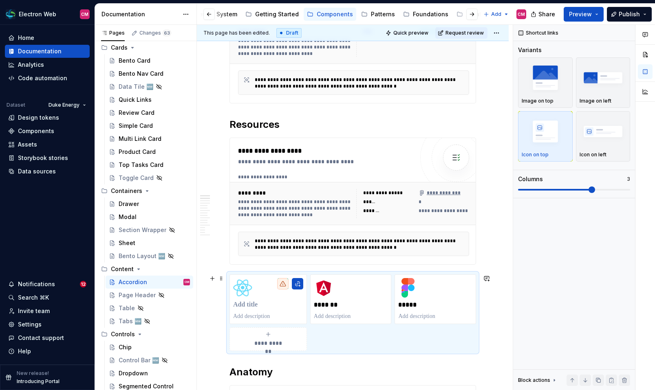
click at [344, 335] on div "**********" at bounding box center [352, 313] width 247 height 77
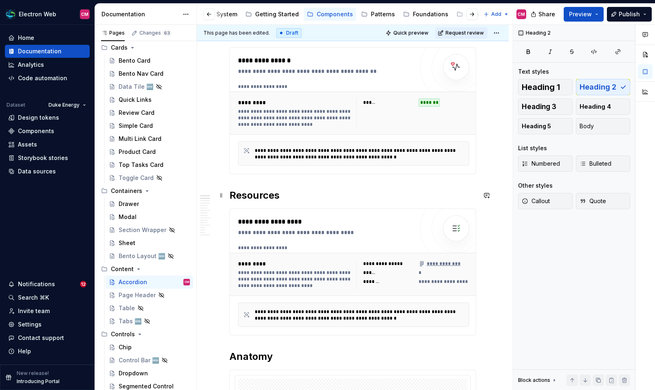
scroll to position [111, 0]
click at [250, 194] on h2 "Resources" at bounding box center [352, 196] width 247 height 13
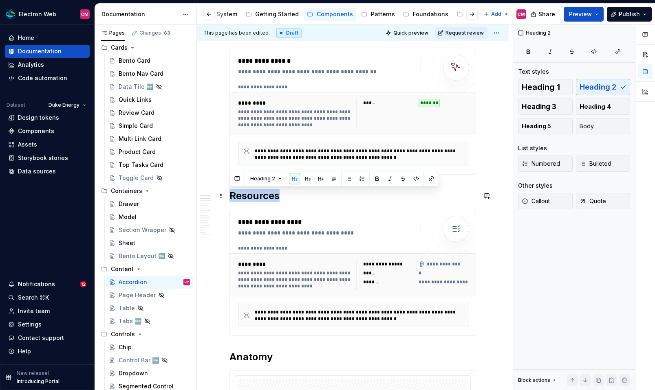
click at [250, 194] on h2 "Resources" at bounding box center [352, 196] width 247 height 13
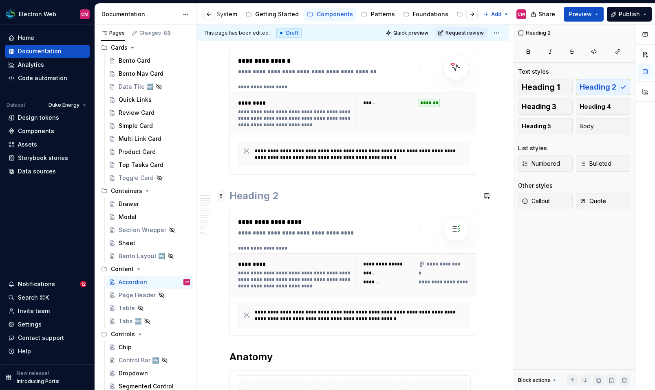
click at [222, 196] on span at bounding box center [221, 195] width 7 height 11
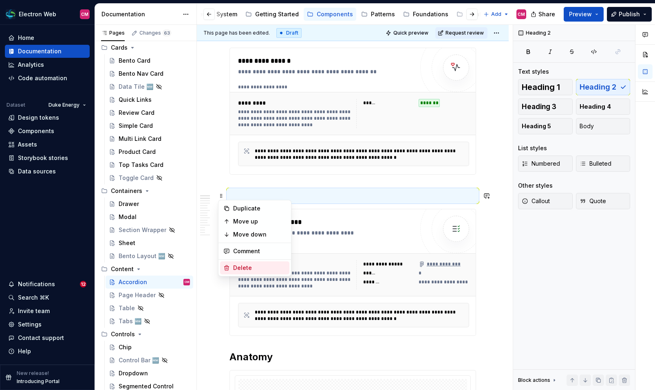
click at [240, 264] on div "Delete" at bounding box center [259, 268] width 53 height 8
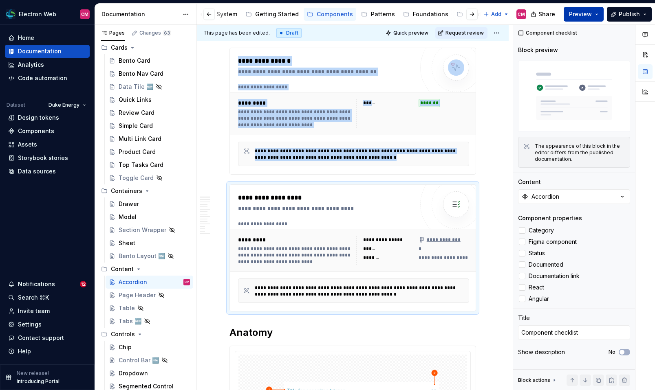
click at [592, 15] on span "Preview" at bounding box center [580, 14] width 23 height 8
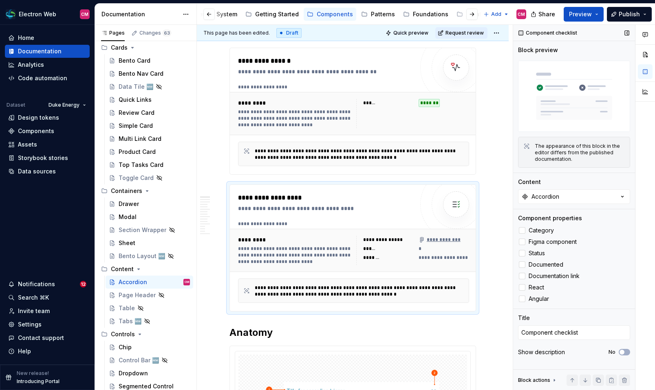
click at [611, 33] on div "Component checklist" at bounding box center [574, 33] width 122 height 16
click at [477, 30] on span "Request review" at bounding box center [464, 33] width 38 height 7
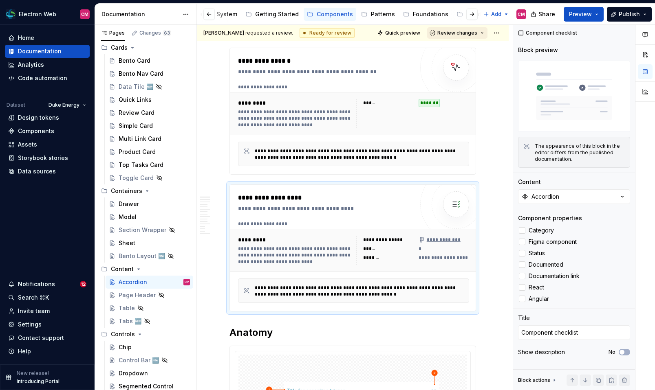
click at [474, 33] on span "Review changes" at bounding box center [457, 33] width 40 height 7
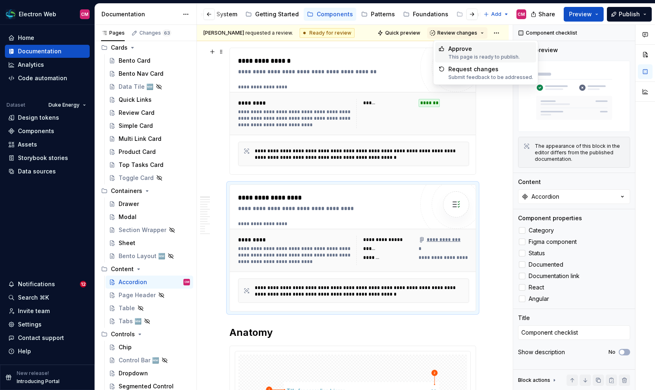
click at [459, 51] on div "Approve" at bounding box center [483, 49] width 71 height 8
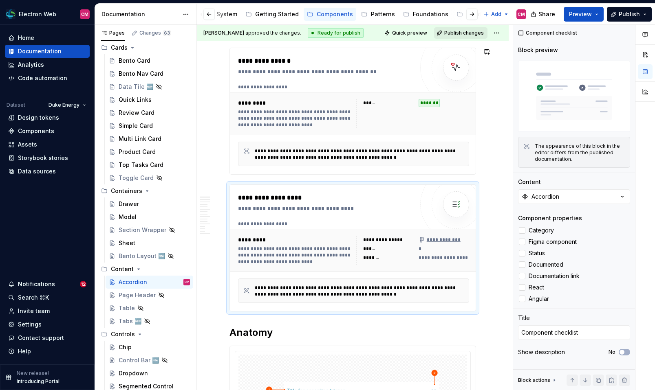
click at [472, 34] on span "Publish changes" at bounding box center [464, 33] width 40 height 7
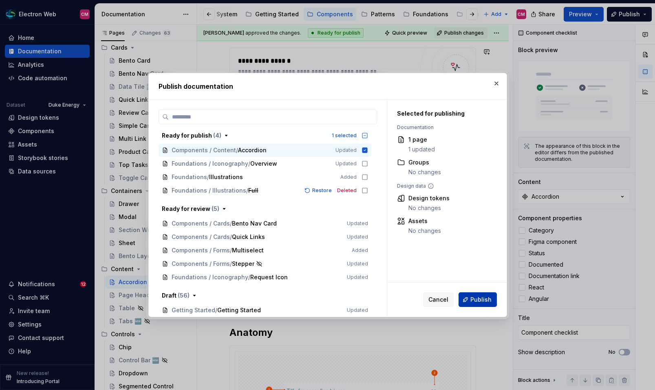
click at [476, 300] on span "Publish" at bounding box center [480, 300] width 21 height 8
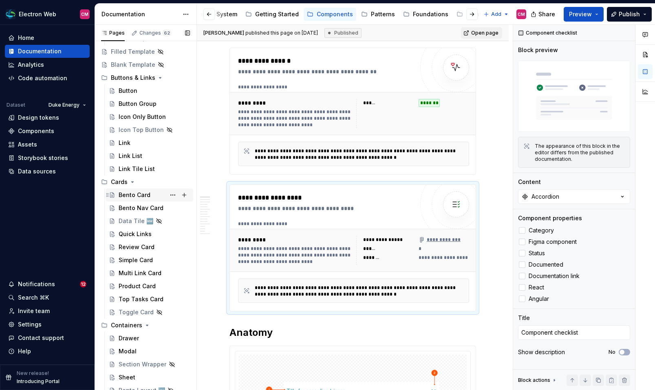
scroll to position [52, 0]
click at [135, 91] on div "Button" at bounding box center [128, 92] width 19 height 8
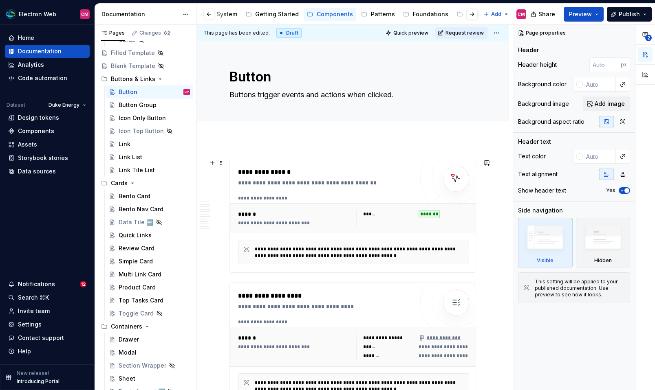
click at [331, 205] on div "**********" at bounding box center [353, 218] width 247 height 30
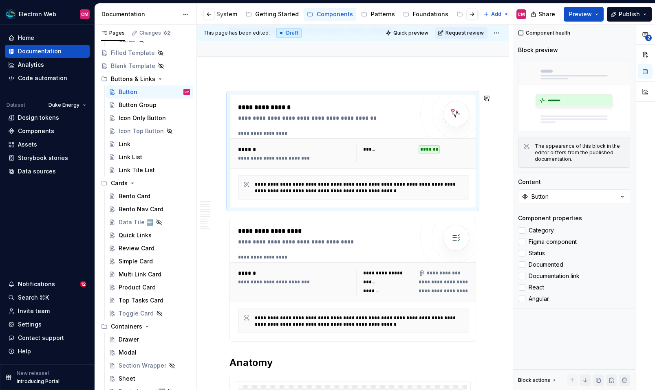
scroll to position [76, 0]
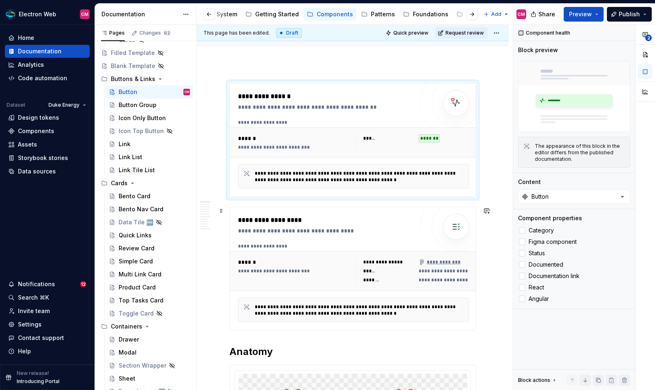
click at [321, 247] on div "**********" at bounding box center [355, 246] width 235 height 7
click at [467, 30] on span "Request review" at bounding box center [464, 33] width 38 height 7
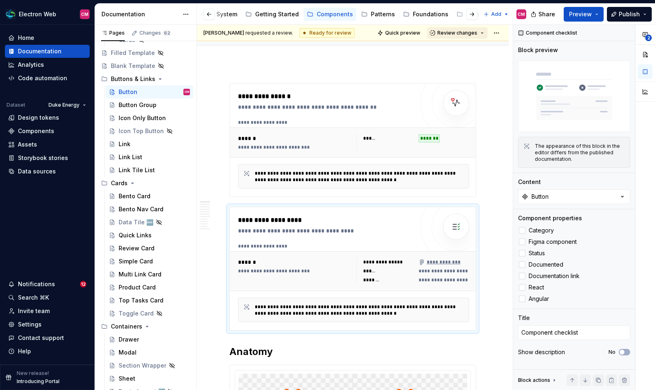
click at [465, 33] on span "Review changes" at bounding box center [457, 33] width 40 height 7
click at [458, 51] on div "Approve" at bounding box center [483, 49] width 71 height 8
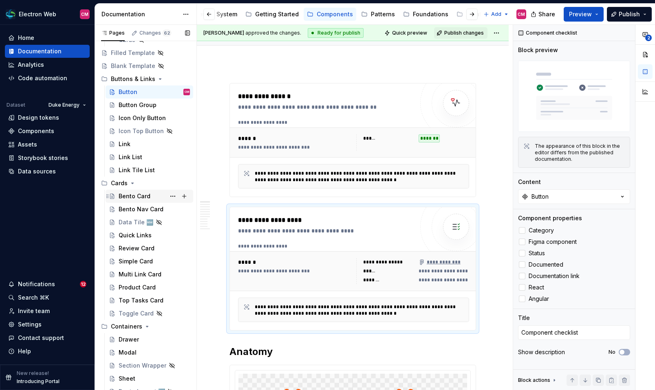
click at [132, 198] on div "Bento Card" at bounding box center [135, 196] width 32 height 8
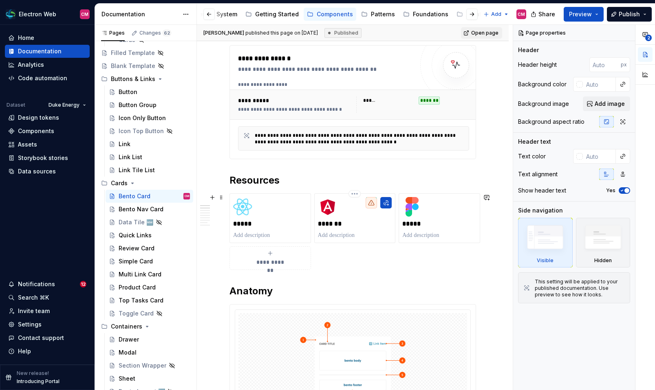
scroll to position [123, 0]
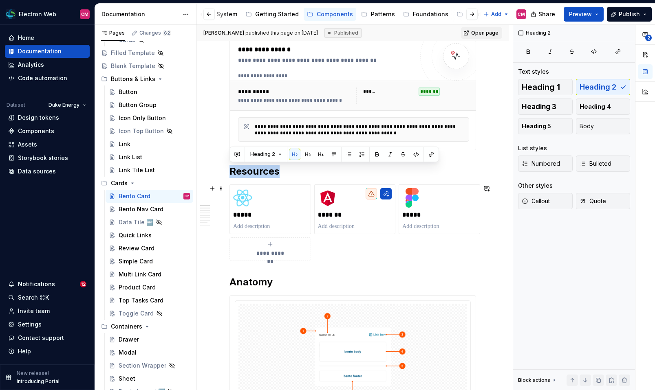
drag, startPoint x: 229, startPoint y: 168, endPoint x: 304, endPoint y: 249, distance: 109.6
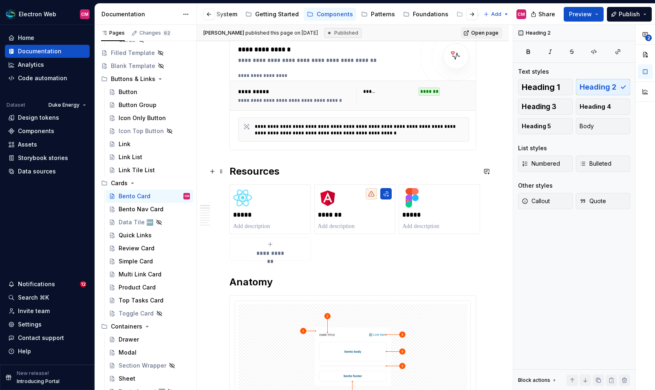
click at [238, 169] on h2 "Resources" at bounding box center [352, 171] width 247 height 13
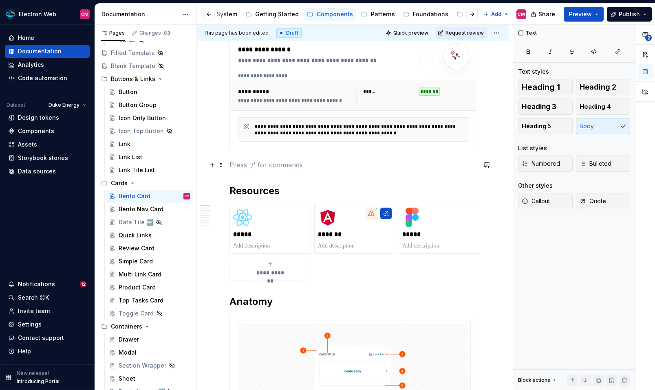
click at [244, 165] on p at bounding box center [352, 165] width 247 height 10
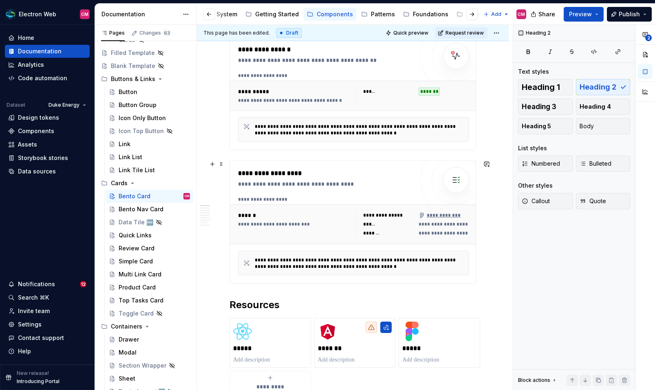
click at [254, 178] on div "**********" at bounding box center [328, 174] width 180 height 10
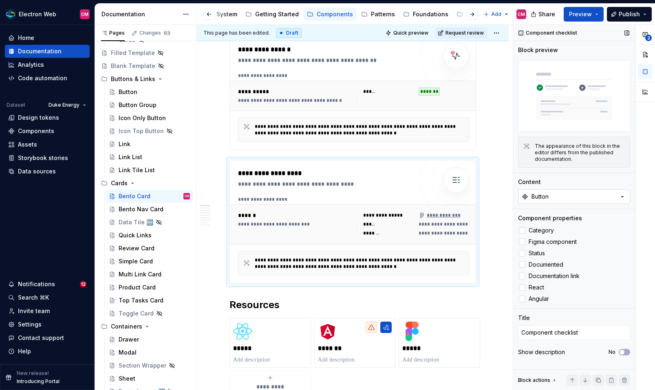
type textarea "*"
click at [575, 196] on button "Button" at bounding box center [574, 197] width 112 height 15
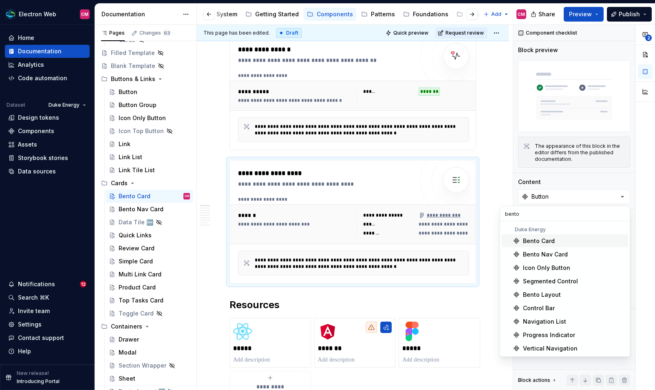
type input "bento"
click at [549, 240] on div "Bento Card" at bounding box center [539, 241] width 32 height 8
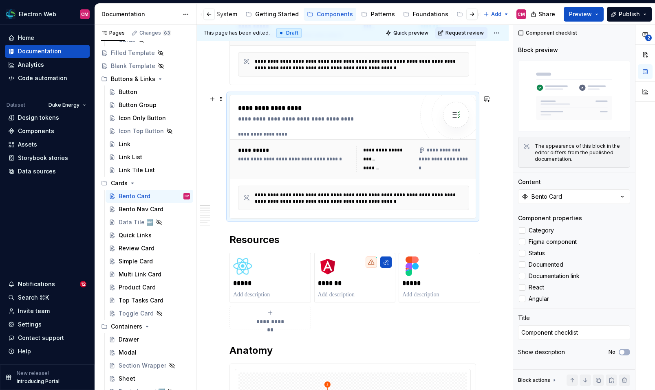
scroll to position [190, 0]
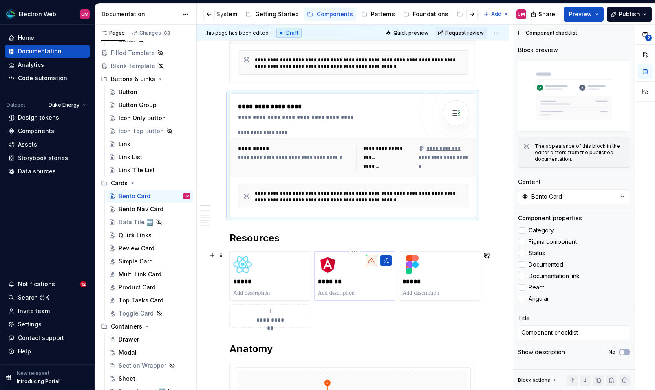
click at [348, 278] on p "*******" at bounding box center [355, 282] width 74 height 8
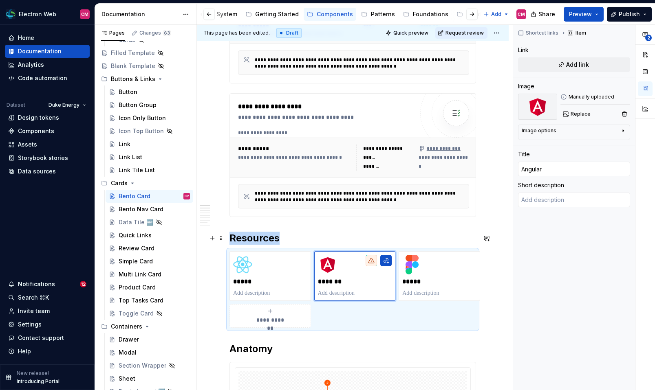
click at [277, 232] on h2 "Resources" at bounding box center [352, 238] width 247 height 13
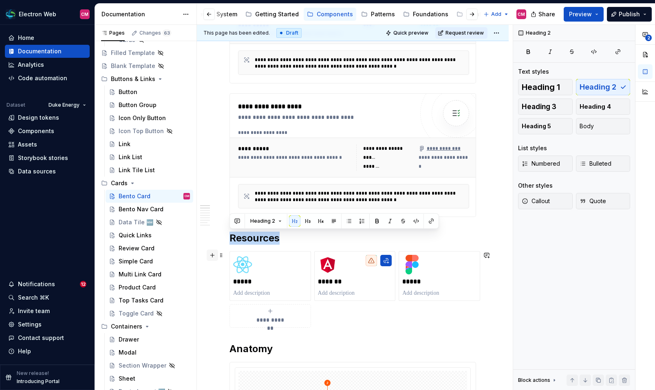
click at [211, 253] on button "button" at bounding box center [212, 255] width 11 height 11
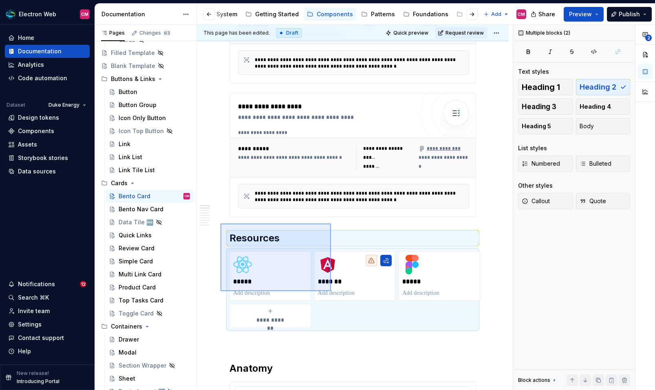
drag, startPoint x: 220, startPoint y: 224, endPoint x: 331, endPoint y: 291, distance: 129.5
click at [331, 291] on div "**********" at bounding box center [355, 208] width 316 height 366
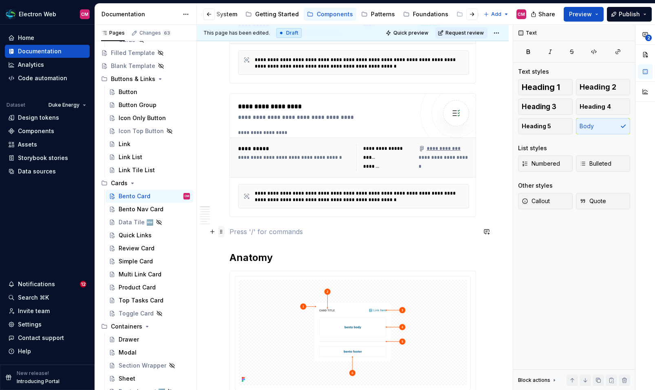
click at [222, 231] on span at bounding box center [221, 231] width 7 height 11
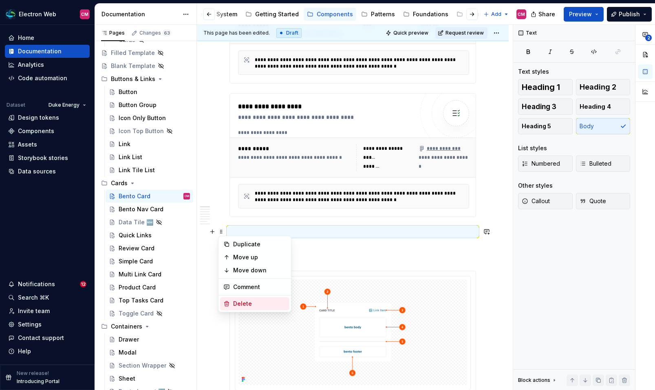
click at [243, 302] on div "Delete" at bounding box center [259, 304] width 53 height 8
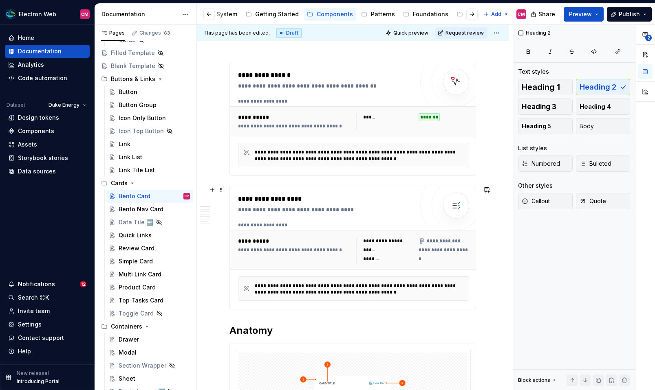
scroll to position [19, 0]
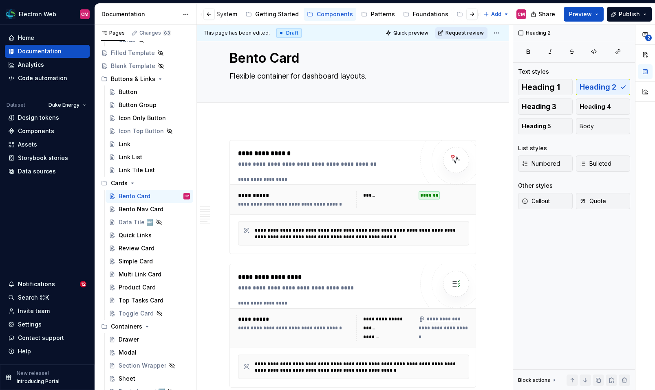
click at [473, 34] on span "Request review" at bounding box center [464, 33] width 38 height 7
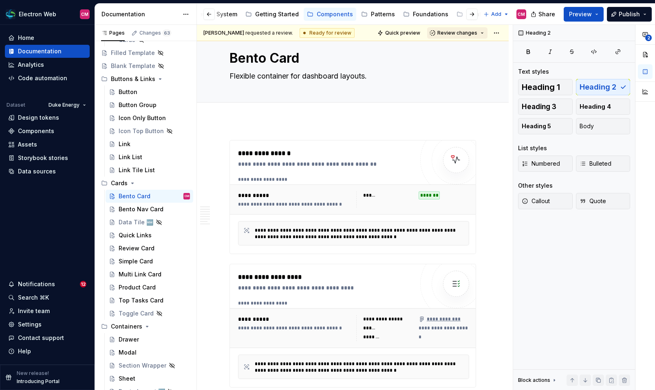
click at [460, 33] on span "Review changes" at bounding box center [457, 33] width 40 height 7
click at [453, 48] on div "Approve" at bounding box center [483, 49] width 71 height 8
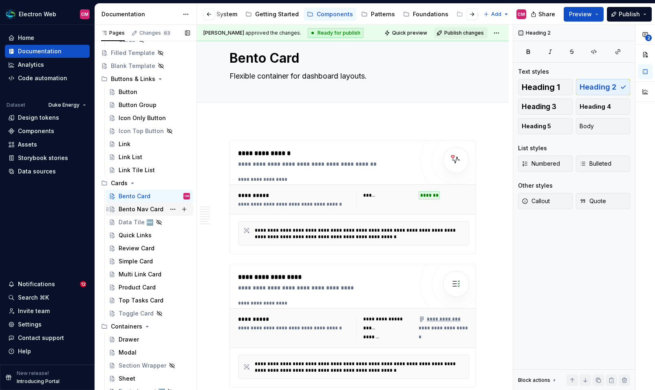
click at [143, 209] on div "Bento Nav Card" at bounding box center [141, 209] width 45 height 8
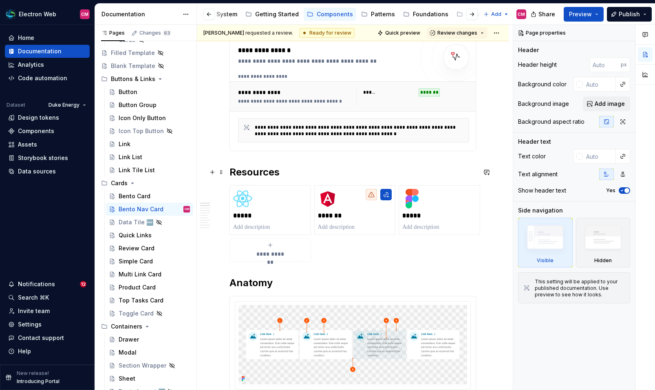
scroll to position [132, 0]
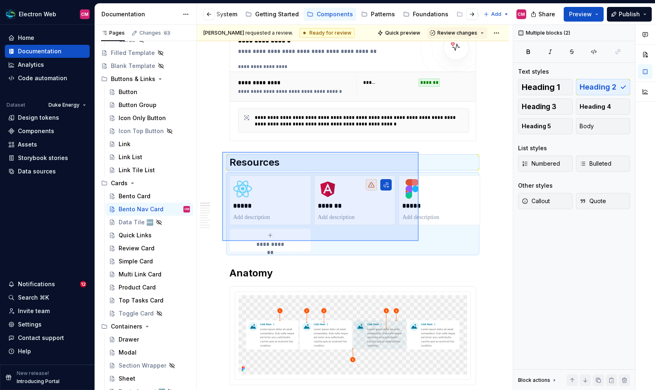
drag, startPoint x: 222, startPoint y: 152, endPoint x: 419, endPoint y: 241, distance: 215.8
click at [419, 241] on div "**********" at bounding box center [355, 208] width 316 height 366
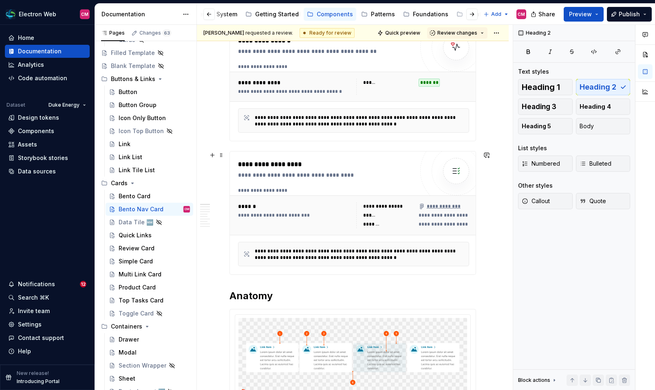
click at [276, 181] on div "**********" at bounding box center [326, 213] width 176 height 107
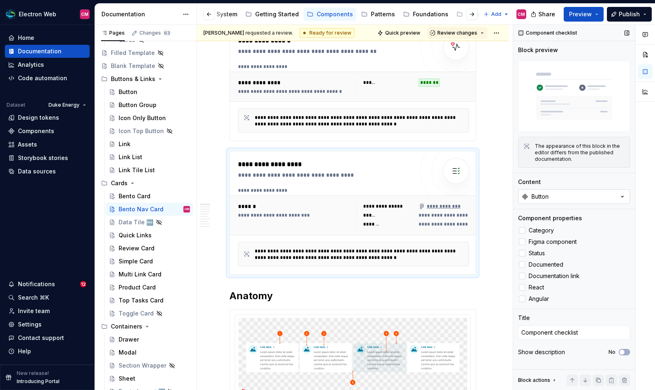
click at [583, 197] on button "Button" at bounding box center [574, 197] width 112 height 15
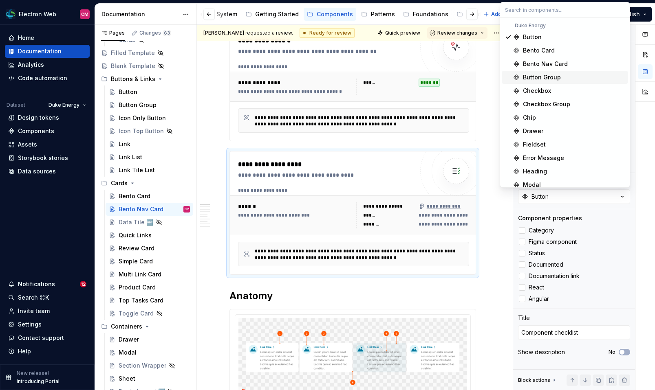
click at [580, 63] on div "Bento Nav Card" at bounding box center [574, 64] width 102 height 8
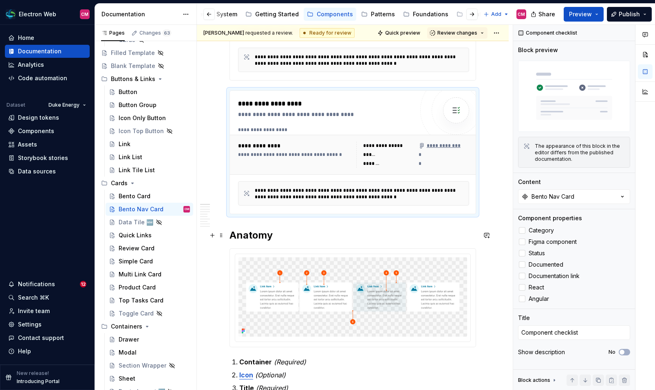
scroll to position [196, 0]
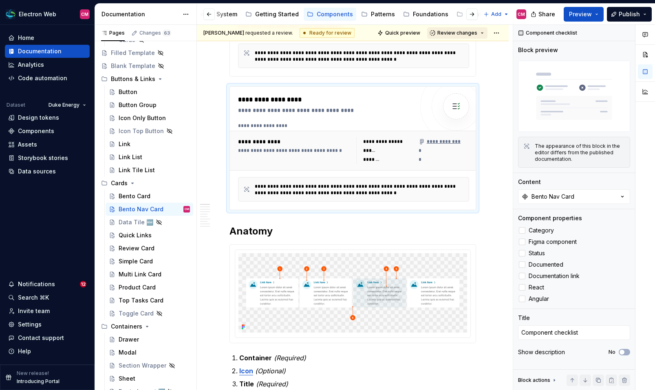
click at [467, 35] on span "Review changes" at bounding box center [457, 33] width 40 height 7
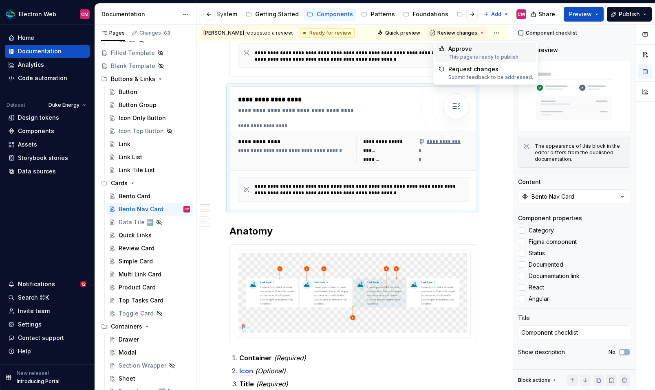
click at [455, 46] on div "Approve" at bounding box center [483, 49] width 71 height 8
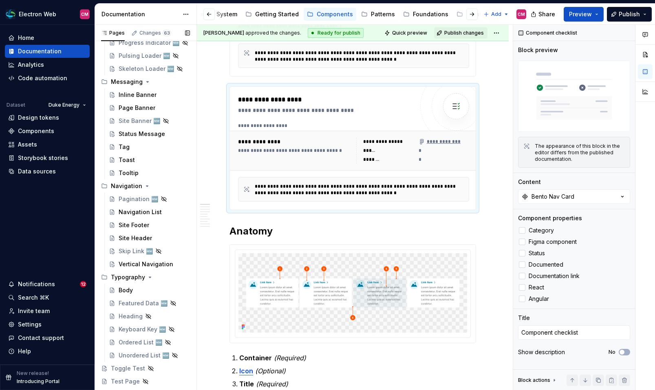
scroll to position [932, 0]
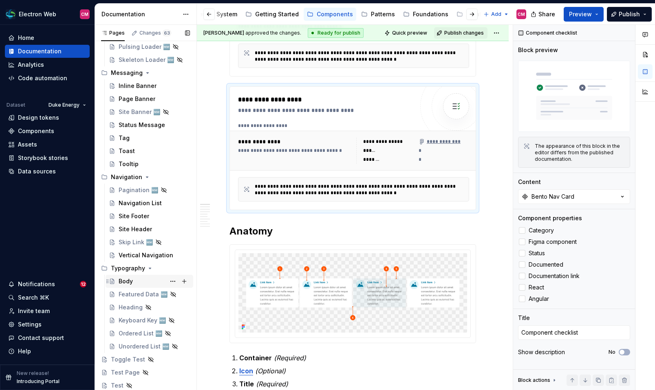
click at [126, 282] on div "Body" at bounding box center [126, 282] width 14 height 8
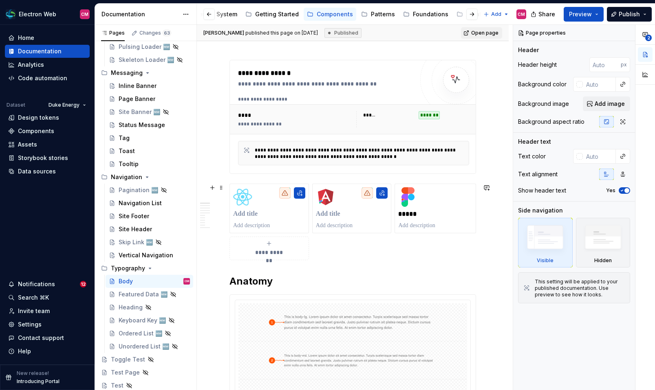
scroll to position [126, 0]
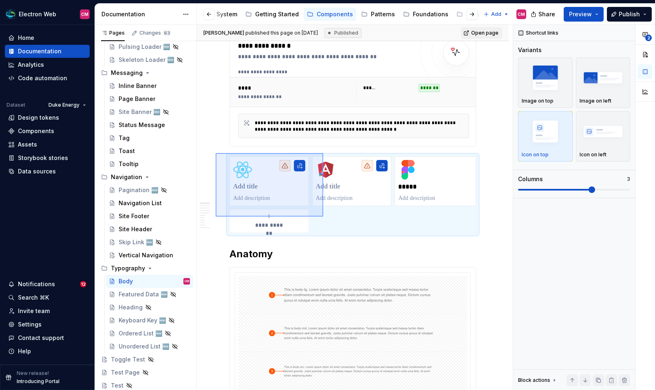
drag, startPoint x: 216, startPoint y: 153, endPoint x: 330, endPoint y: 222, distance: 133.3
click at [330, 222] on div "**********" at bounding box center [355, 208] width 316 height 366
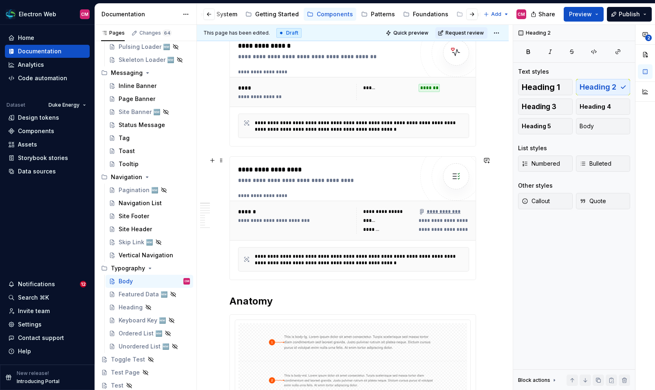
click at [291, 214] on div "******" at bounding box center [295, 212] width 115 height 8
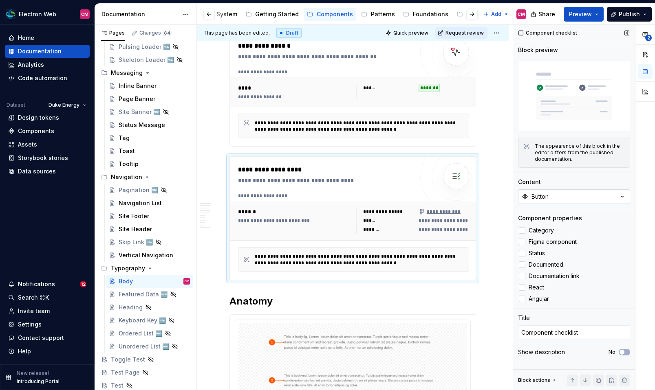
type textarea "*"
click at [584, 202] on button "Button" at bounding box center [574, 197] width 112 height 15
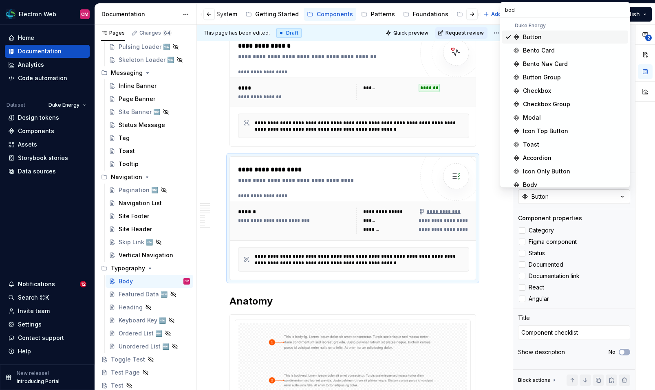
type input "body"
type textarea "*"
click at [537, 9] on input "body" at bounding box center [565, 9] width 130 height 15
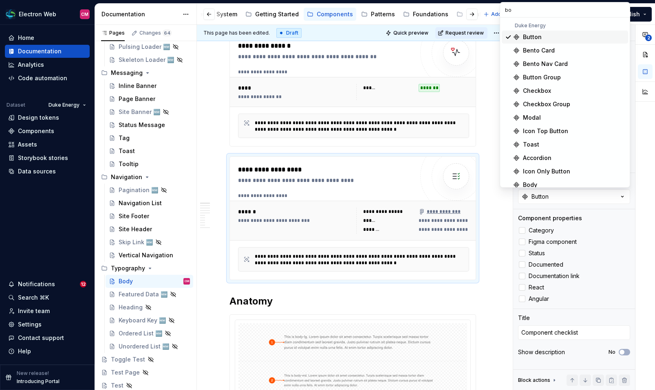
type input "b"
type input "para"
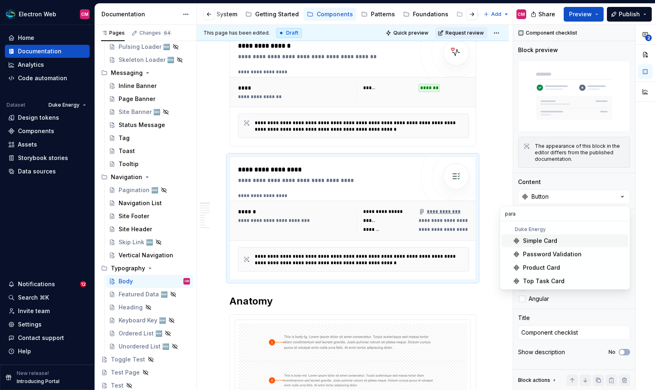
type textarea "*"
click at [537, 214] on input "para" at bounding box center [565, 214] width 130 height 15
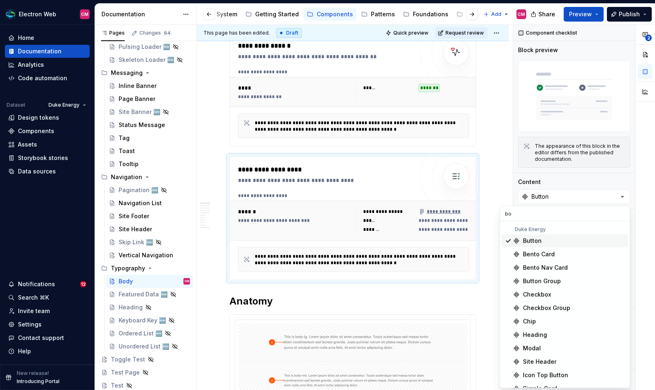
scroll to position [7, 0]
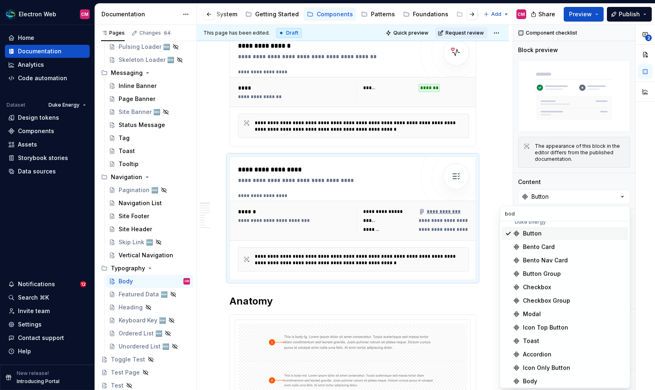
type input "body"
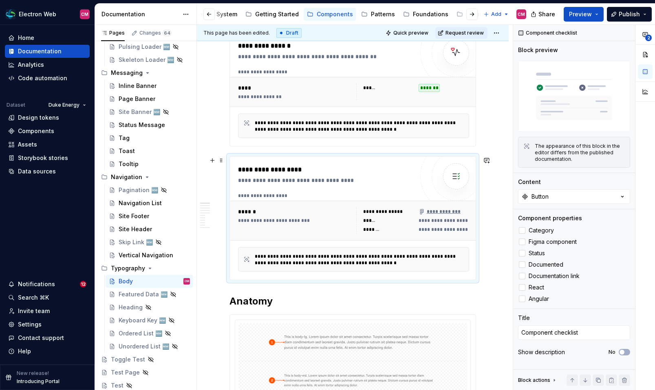
click at [448, 202] on div "**********" at bounding box center [353, 221] width 247 height 40
type textarea "*"
click at [558, 198] on button "Button" at bounding box center [574, 197] width 112 height 15
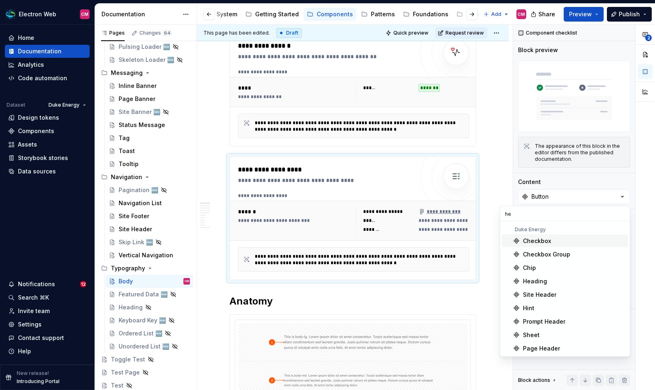
scroll to position [0, 0]
type input "h"
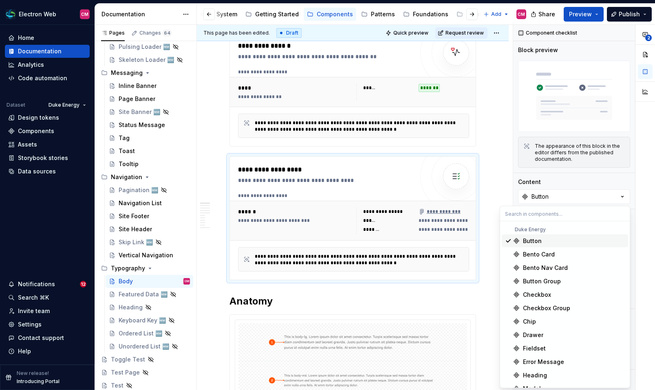
type input "b"
type input "p"
type input "body"
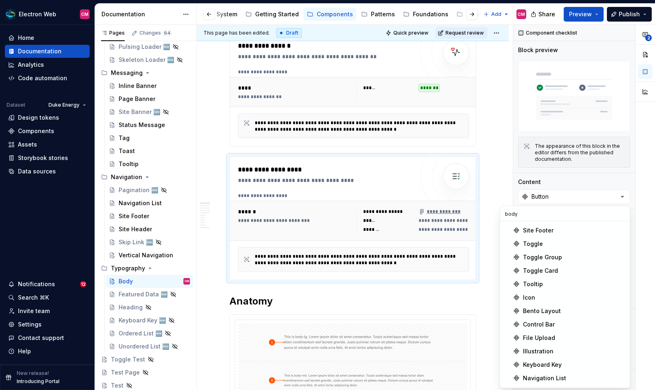
scroll to position [399, 0]
click at [413, 200] on div "**********" at bounding box center [353, 217] width 231 height 48
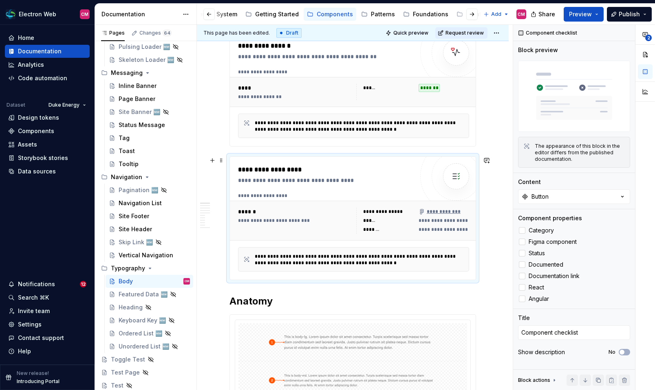
click at [399, 190] on div "**********" at bounding box center [326, 218] width 176 height 107
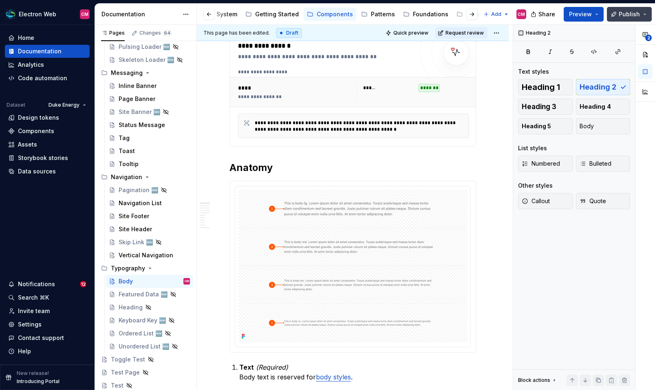
click at [631, 16] on span "Publish" at bounding box center [629, 14] width 21 height 8
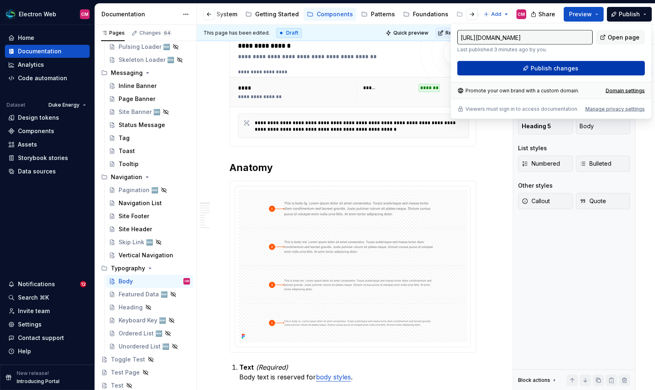
click at [569, 71] on span "Publish changes" at bounding box center [555, 68] width 48 height 8
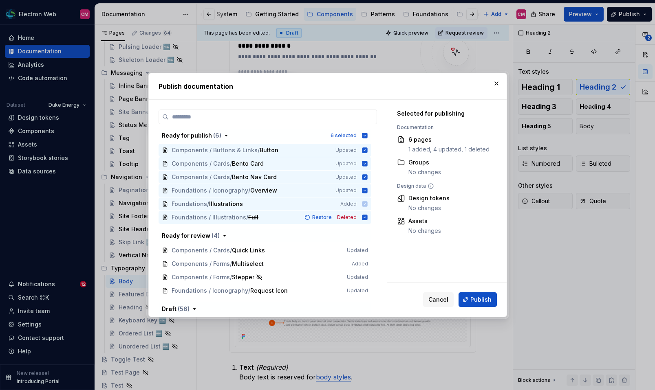
type textarea "*"
click at [368, 135] on icon "button" at bounding box center [365, 135] width 7 height 7
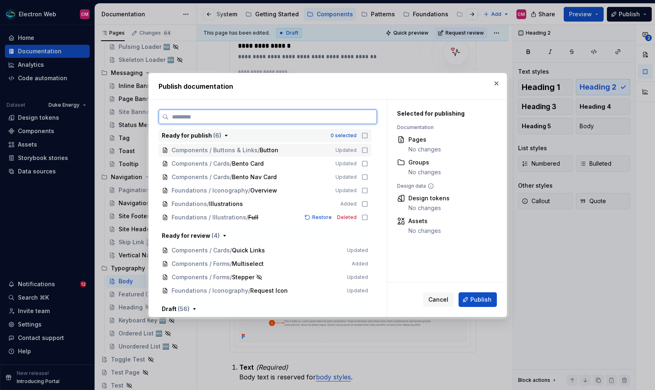
click at [367, 151] on icon at bounding box center [365, 150] width 7 height 7
click at [368, 163] on icon at bounding box center [365, 164] width 7 height 7
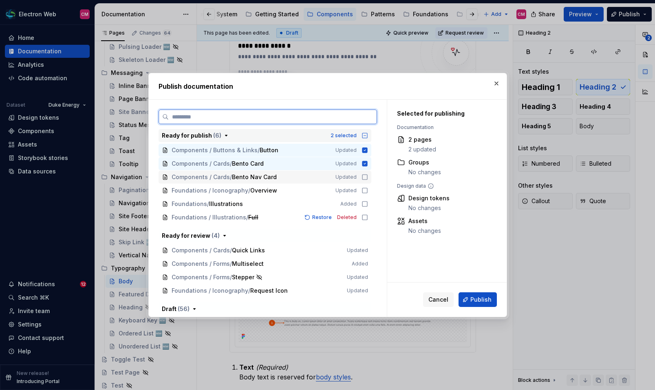
click at [368, 176] on icon at bounding box center [365, 177] width 7 height 7
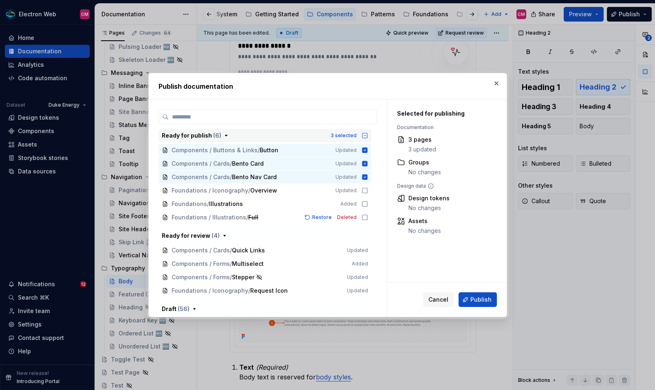
drag, startPoint x: 479, startPoint y: 302, endPoint x: 422, endPoint y: 186, distance: 129.0
click at [422, 186] on div "Selected for publishing Documentation 3 pages 3 updated Groups No changes Desig…" at bounding box center [446, 208] width 119 height 217
click at [335, 115] on input "search" at bounding box center [273, 117] width 208 height 8
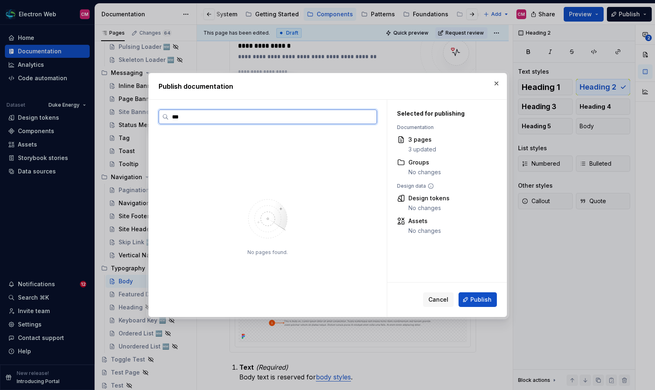
type input "**"
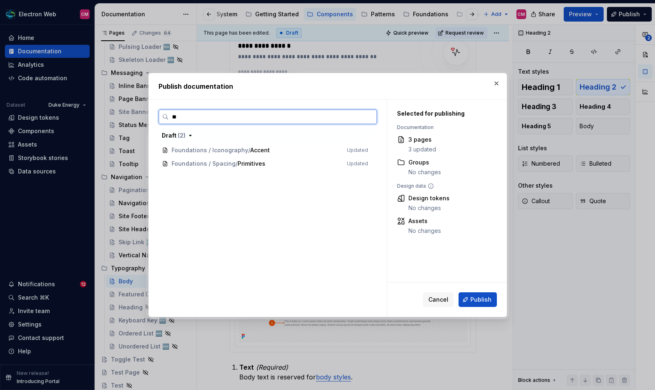
type textarea "*"
type input "*"
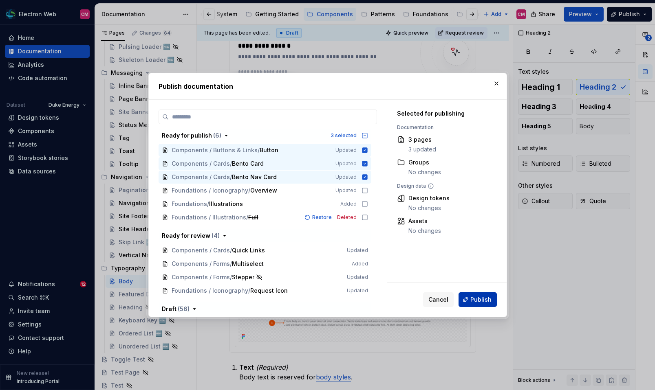
click at [475, 300] on span "Publish" at bounding box center [480, 300] width 21 height 8
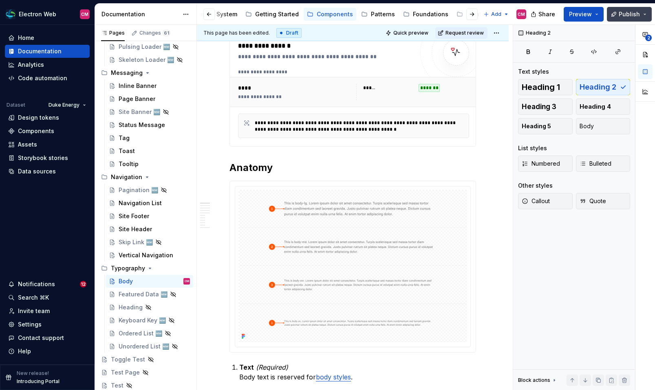
click at [645, 12] on button "Publish" at bounding box center [629, 14] width 45 height 15
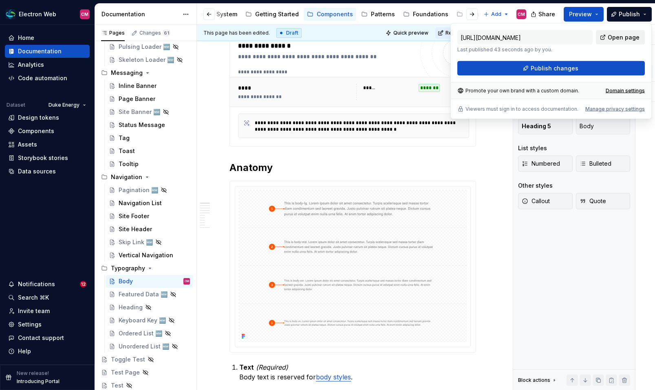
click at [615, 39] on span "Open page" at bounding box center [624, 37] width 32 height 8
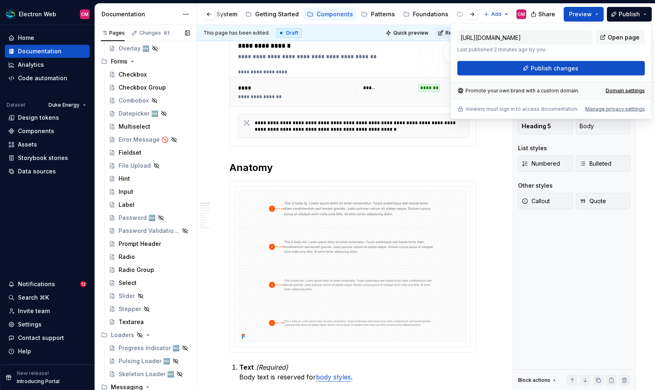
scroll to position [617, 0]
click at [133, 76] on div "Checkbox" at bounding box center [133, 75] width 28 height 8
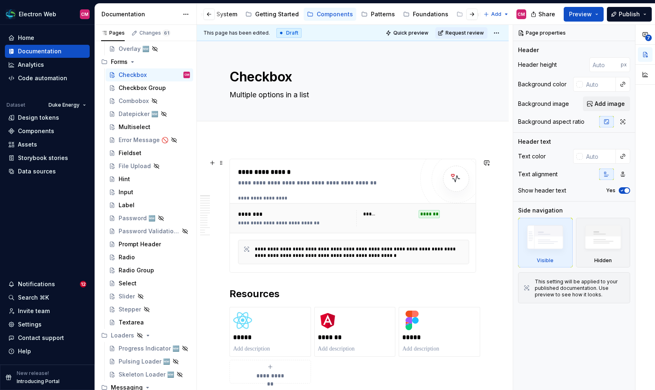
click at [402, 222] on div "****** *******" at bounding box center [412, 218] width 113 height 16
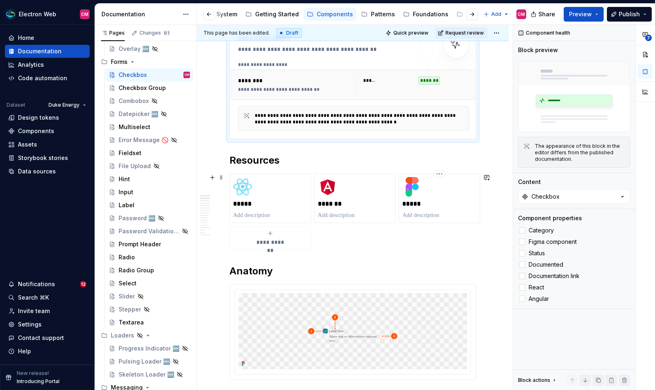
scroll to position [156, 0]
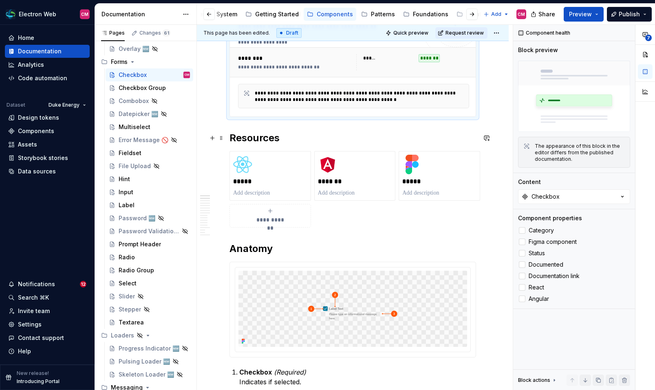
click at [287, 136] on h2 "Resources" at bounding box center [352, 138] width 247 height 13
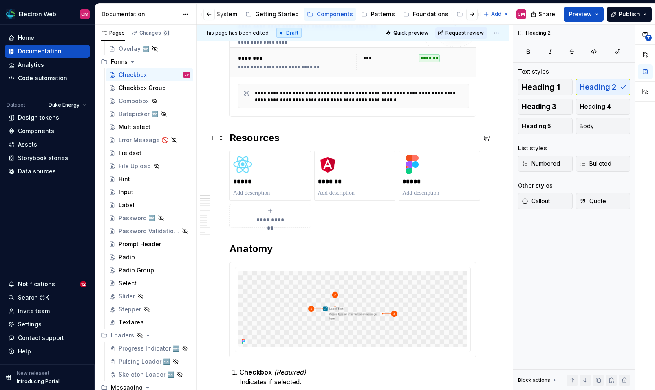
click at [235, 136] on h2 "Resources" at bounding box center [352, 138] width 247 height 13
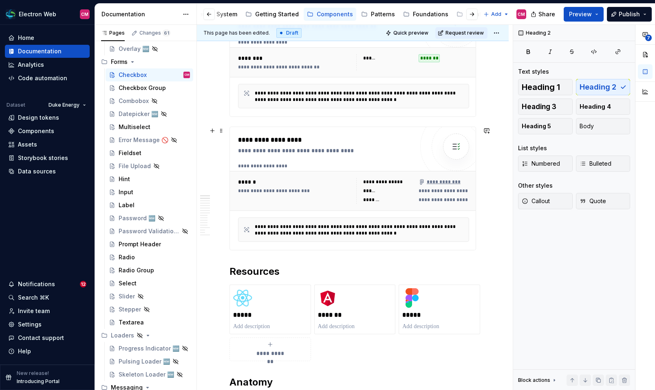
click at [271, 145] on div "**********" at bounding box center [326, 145] width 176 height 20
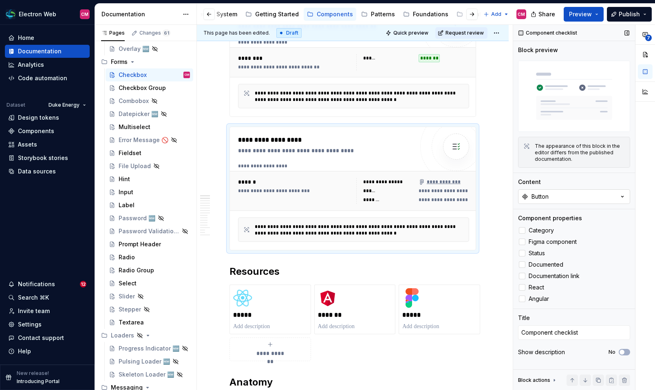
type textarea "*"
click at [593, 193] on button "Button" at bounding box center [574, 197] width 112 height 15
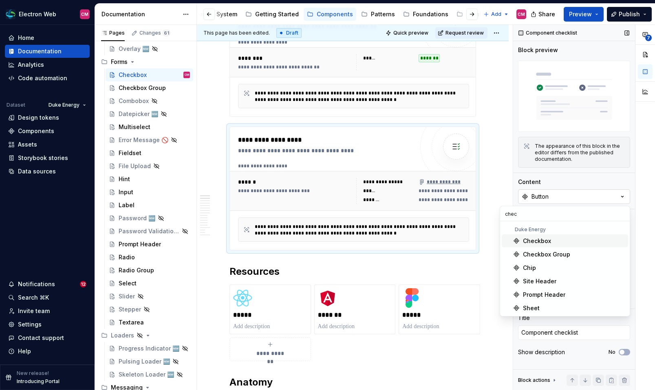
type input "check"
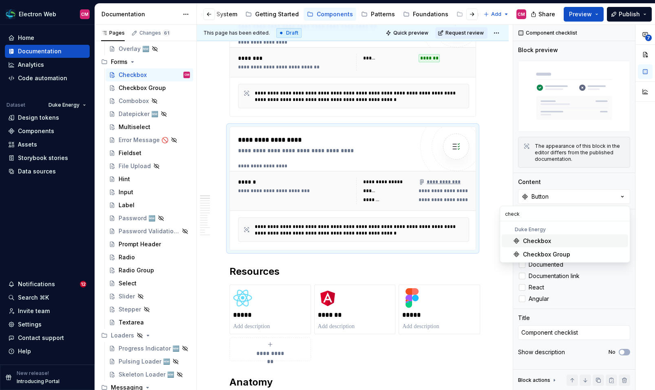
click at [560, 243] on div "Checkbox" at bounding box center [574, 241] width 102 height 8
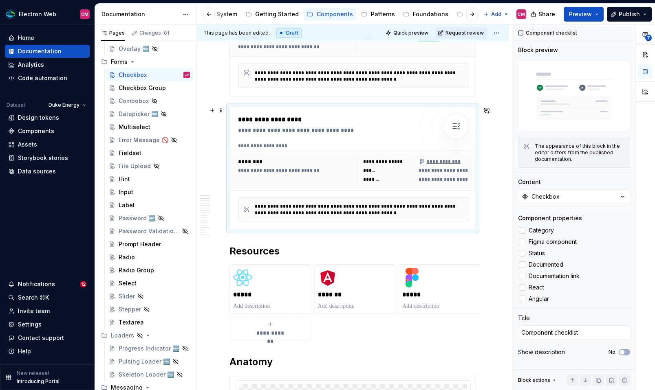
scroll to position [179, 0]
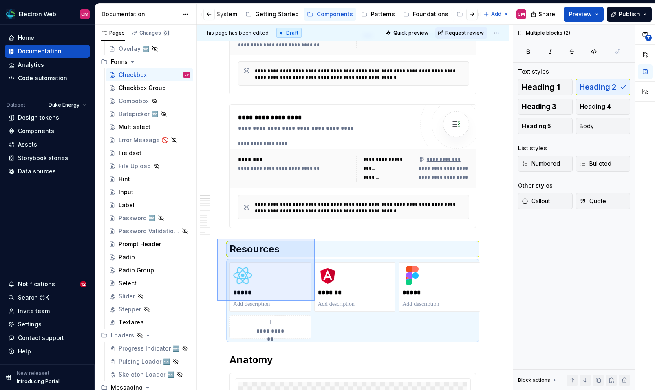
drag, startPoint x: 218, startPoint y: 238, endPoint x: 315, endPoint y: 301, distance: 114.8
click at [315, 301] on div "**********" at bounding box center [355, 208] width 316 height 366
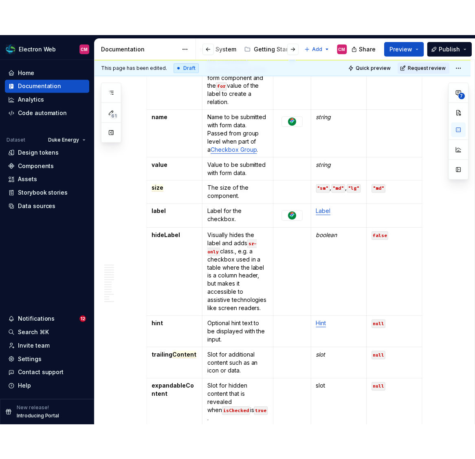
scroll to position [1620, 0]
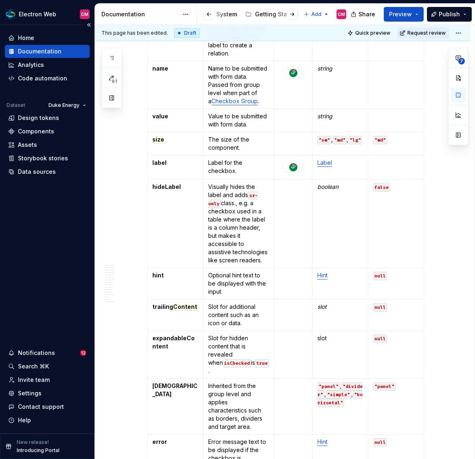
type textarea "*"
